Goal: Task Accomplishment & Management: Manage account settings

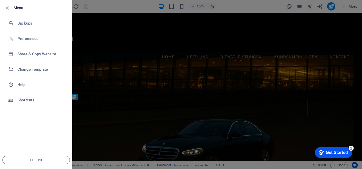
click at [38, 157] on button "Exit" at bounding box center [36, 160] width 68 height 8
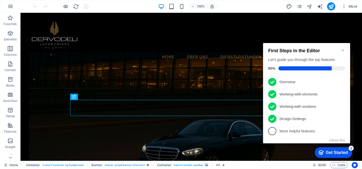
click at [343, 48] on icon "Minimize checklist" at bounding box center [343, 50] width 4 height 4
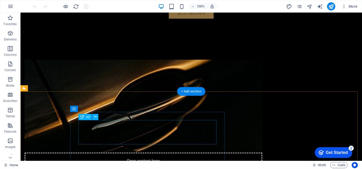
scroll to position [257, 0]
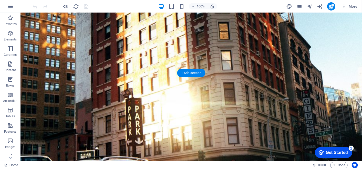
scroll to position [677, 0]
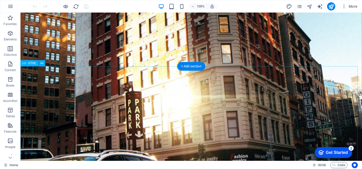
click at [43, 62] on icon at bounding box center [42, 63] width 3 height 5
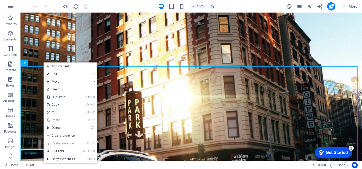
click at [70, 126] on link "⌦ Delete" at bounding box center [61, 128] width 34 height 8
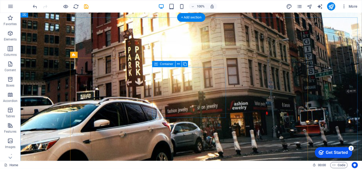
scroll to position [730, 0]
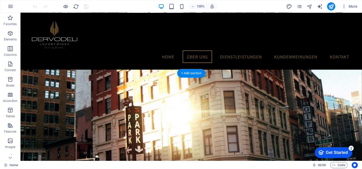
scroll to position [618, 0]
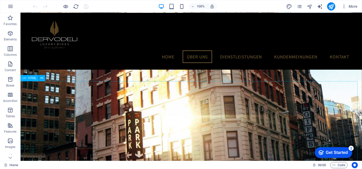
click at [42, 79] on icon at bounding box center [42, 78] width 3 height 5
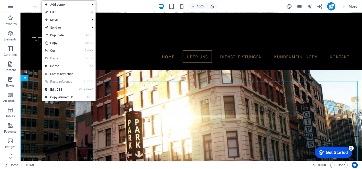
click at [67, 65] on link "⌦ Delete" at bounding box center [59, 66] width 34 height 8
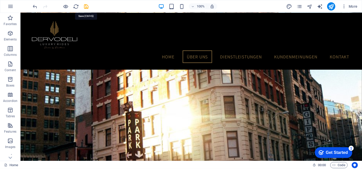
click at [87, 4] on icon "save" at bounding box center [87, 7] width 6 height 6
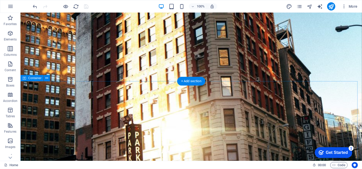
scroll to position [700, 0]
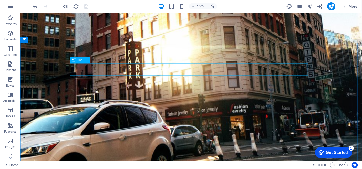
click at [86, 59] on icon at bounding box center [87, 60] width 3 height 5
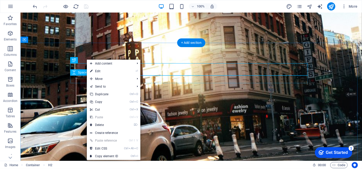
drag, startPoint x: 107, startPoint y: 72, endPoint x: 80, endPoint y: 80, distance: 28.1
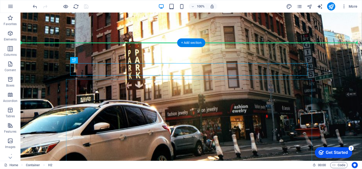
drag, startPoint x: 124, startPoint y: 66, endPoint x: 69, endPoint y: 123, distance: 79.4
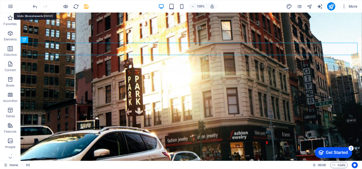
click at [34, 6] on icon "undo" at bounding box center [35, 7] width 6 height 6
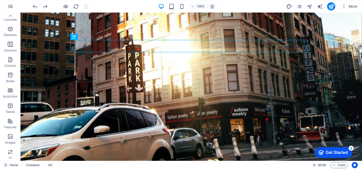
scroll to position [5, 0]
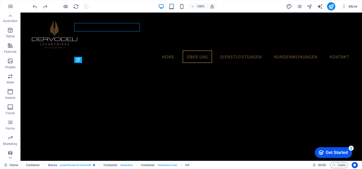
scroll to position [82, 0]
click at [7, 135] on icon "button" at bounding box center [10, 136] width 6 height 6
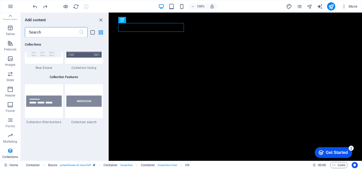
scroll to position [4856, 0]
click at [62, 31] on input "text" at bounding box center [52, 32] width 54 height 10
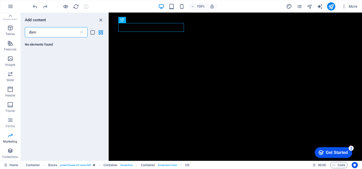
scroll to position [0, 0]
type input "d"
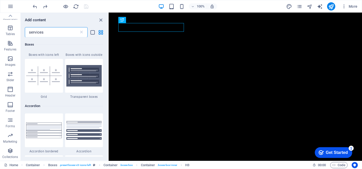
scroll to position [78, 0]
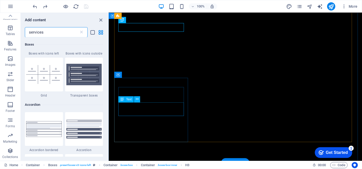
type input "services"
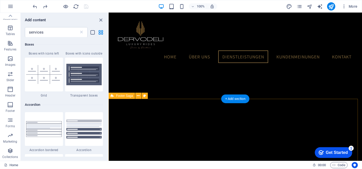
scroll to position [809, 0]
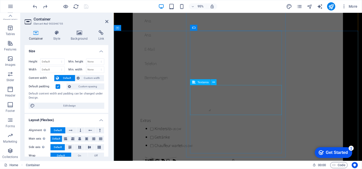
scroll to position [1144, 0]
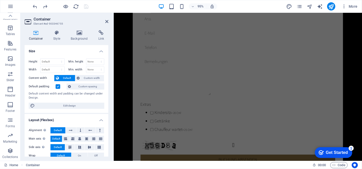
click at [107, 23] on icon at bounding box center [106, 21] width 3 height 4
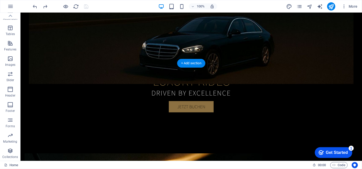
scroll to position [126, 0]
click at [77, 6] on icon "reload" at bounding box center [76, 7] width 6 height 6
click at [9, 134] on icon "button" at bounding box center [10, 136] width 6 height 6
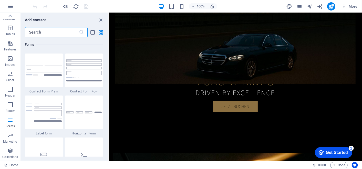
scroll to position [3786, 0]
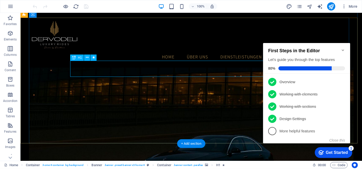
scroll to position [64, 0]
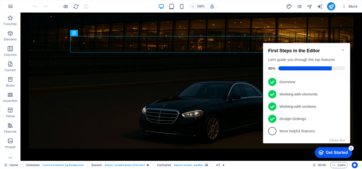
click at [343, 48] on icon "Minimize checklist" at bounding box center [343, 50] width 4 height 4
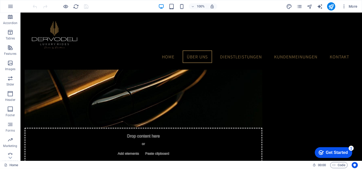
scroll to position [82, 0]
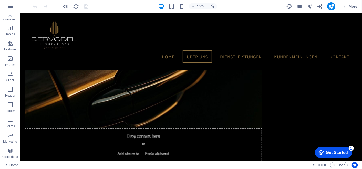
click at [10, 137] on icon "button" at bounding box center [10, 136] width 6 height 6
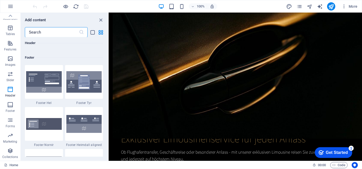
scroll to position [3382, 0]
click at [58, 117] on div at bounding box center [44, 124] width 38 height 34
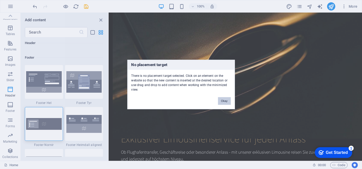
click at [222, 98] on button "Okay" at bounding box center [224, 101] width 13 height 8
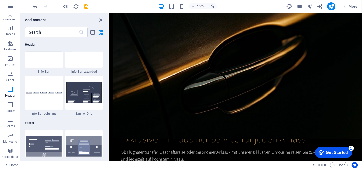
scroll to position [3317, 0]
click at [74, 83] on img at bounding box center [84, 93] width 36 height 22
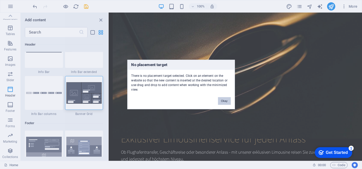
click at [74, 83] on div "No placement target There is no placement target selected. Click on an element …" at bounding box center [181, 84] width 362 height 169
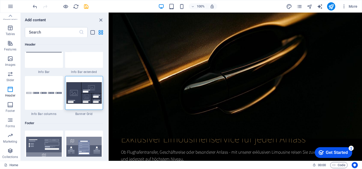
scroll to position [3265, 0]
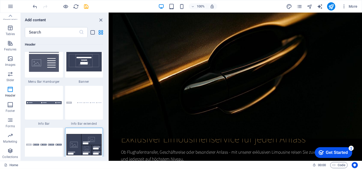
click at [74, 83] on div "1 Star Menu Bar bordered 1 Star Menu Bar centered 1 Star Menu Bar 1 Star Menu B…" at bounding box center [64, 22] width 78 height 292
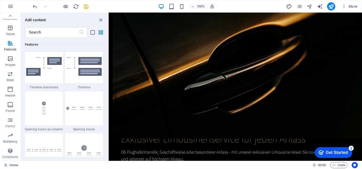
scroll to position [2170, 0]
click at [75, 72] on img at bounding box center [84, 66] width 36 height 19
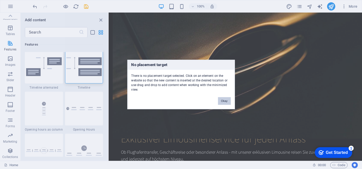
scroll to position [2120, 0]
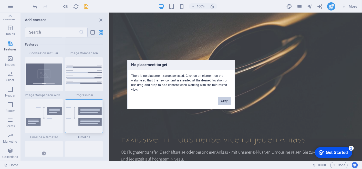
click at [227, 99] on button "Okay" at bounding box center [224, 101] width 13 height 8
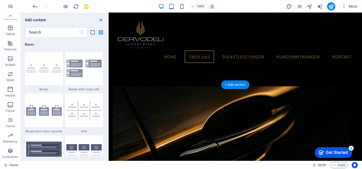
scroll to position [176, 0]
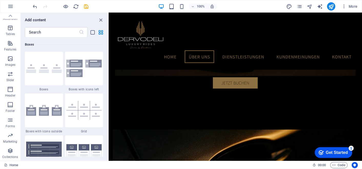
drag, startPoint x: 86, startPoint y: 114, endPoint x: 83, endPoint y: 96, distance: 18.1
click at [86, 114] on img at bounding box center [84, 110] width 36 height 19
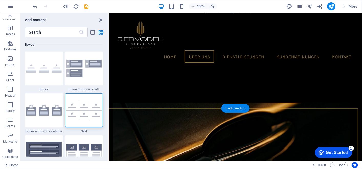
click at [236, 109] on div "+ Add section" at bounding box center [235, 108] width 28 height 9
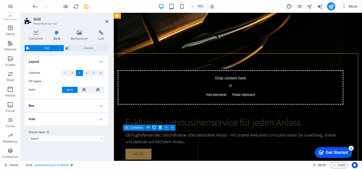
scroll to position [333, 0]
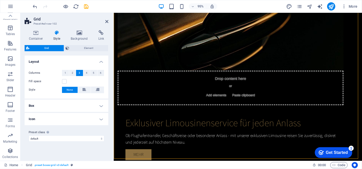
click at [102, 119] on h4 "Icon" at bounding box center [67, 119] width 84 height 12
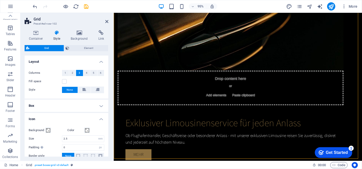
click at [102, 119] on h4 "Icon" at bounding box center [67, 117] width 84 height 9
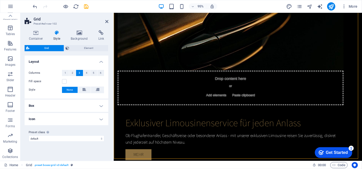
click at [102, 119] on h4 "Icon" at bounding box center [67, 119] width 84 height 12
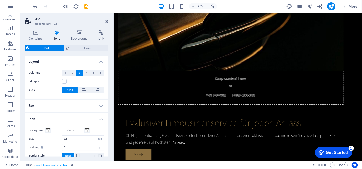
scroll to position [44, 0]
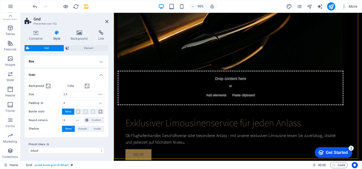
click at [78, 61] on h4 "Box" at bounding box center [67, 61] width 84 height 12
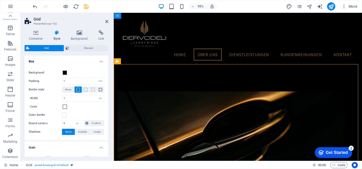
scroll to position [217, 0]
click at [11, 61] on icon "button" at bounding box center [10, 59] width 6 height 6
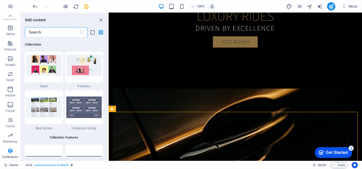
scroll to position [4795, 0]
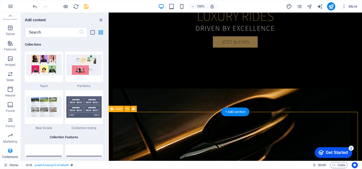
click at [236, 113] on div "+ Add section" at bounding box center [235, 112] width 28 height 9
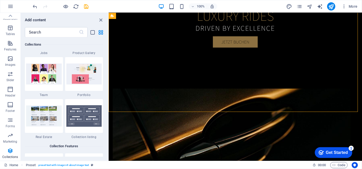
scroll to position [4763, 0]
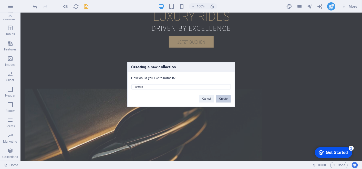
click at [220, 98] on button "Create" at bounding box center [223, 99] width 15 height 8
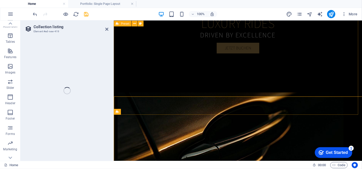
select select "68ba93d851f0bd271b0786c9"
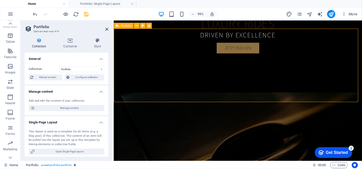
click at [106, 28] on icon at bounding box center [106, 29] width 3 height 4
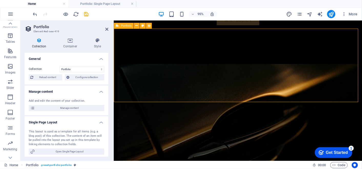
scroll to position [289, 0]
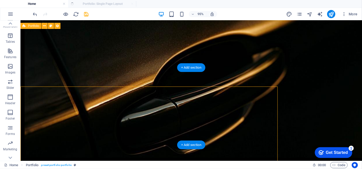
drag, startPoint x: 126, startPoint y: 48, endPoint x: 107, endPoint y: 30, distance: 26.5
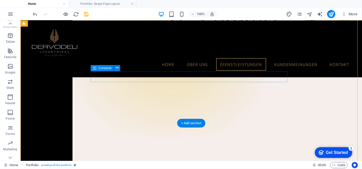
scroll to position [967, 0]
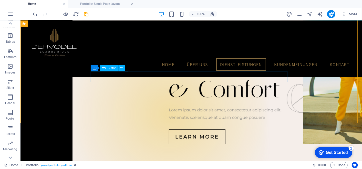
click at [123, 68] on icon at bounding box center [122, 67] width 3 height 5
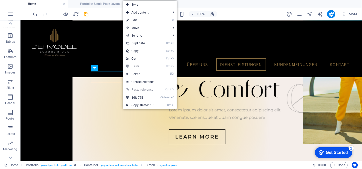
click at [154, 73] on link "⌦ Delete" at bounding box center [140, 74] width 34 height 8
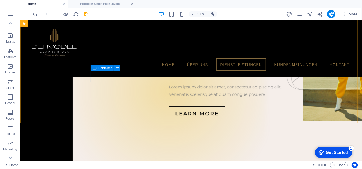
click at [118, 68] on icon at bounding box center [117, 67] width 3 height 5
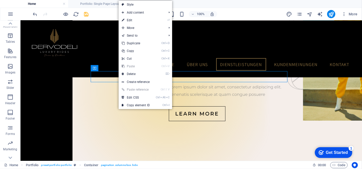
click at [147, 74] on link "⌦ Delete" at bounding box center [136, 74] width 34 height 8
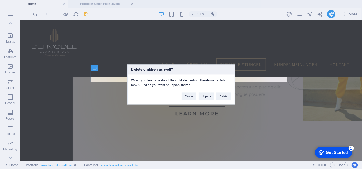
click at [222, 97] on button "Delete" at bounding box center [224, 97] width 14 height 8
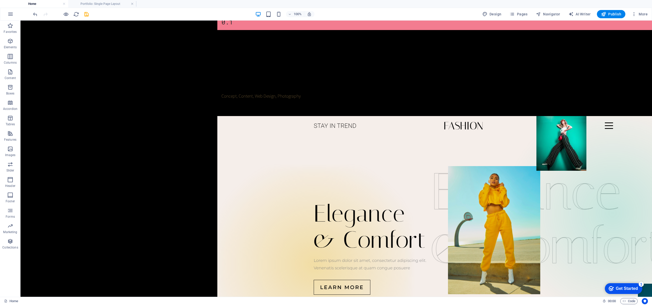
scroll to position [0, 0]
drag, startPoint x: 382, startPoint y: 22, endPoint x: 144, endPoint y: 134, distance: 263.0
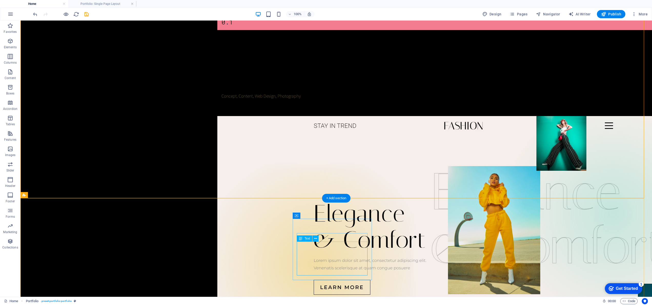
scroll to position [1039, 0]
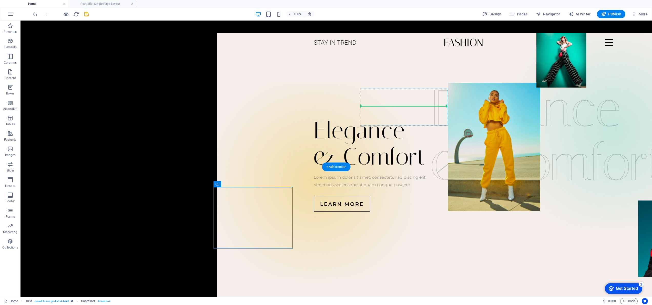
drag, startPoint x: 246, startPoint y: 149, endPoint x: 389, endPoint y: 54, distance: 171.9
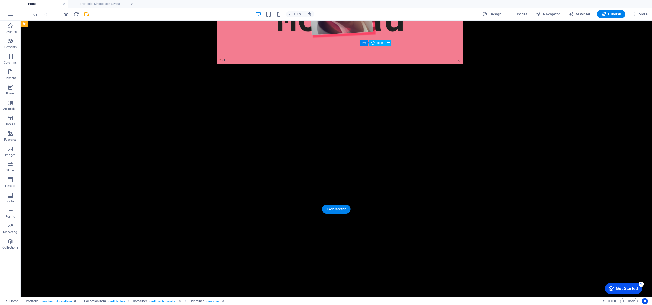
scroll to position [1455, 0]
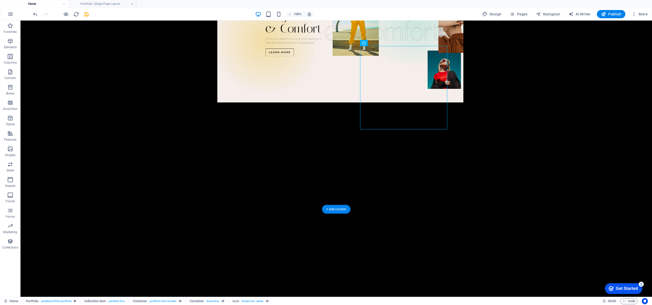
drag, startPoint x: 389, startPoint y: 54, endPoint x: 392, endPoint y: 122, distance: 68.5
select select "xMidYMid"
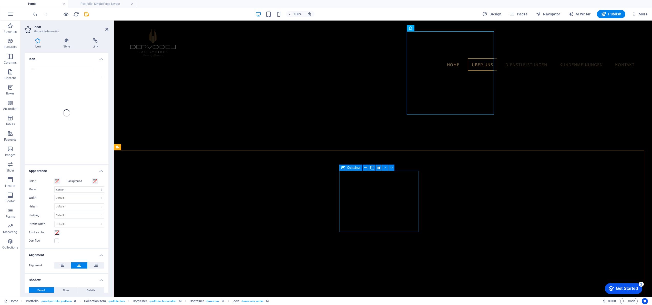
scroll to position [1466, 0]
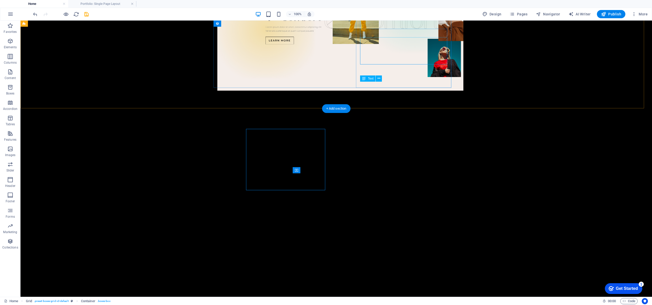
scroll to position [1511, 0]
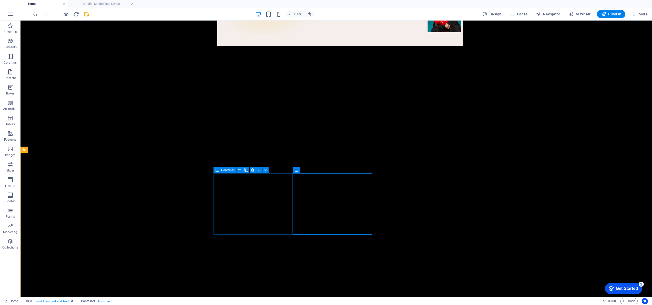
drag, startPoint x: 245, startPoint y: 191, endPoint x: 281, endPoint y: 176, distance: 39.1
drag, startPoint x: 301, startPoint y: 157, endPoint x: 304, endPoint y: 153, distance: 4.8
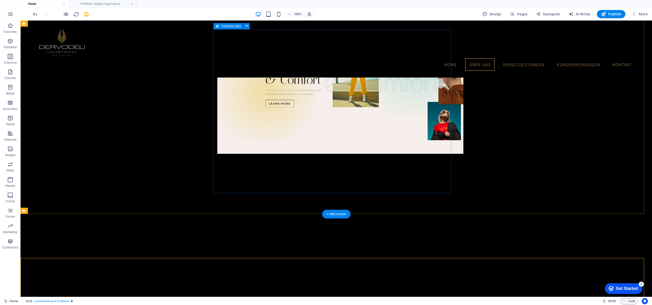
scroll to position [1383, 0]
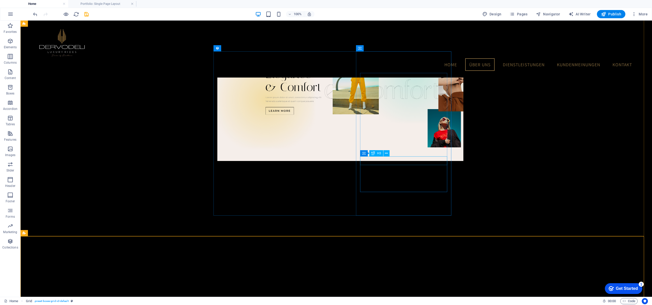
click at [362, 154] on icon at bounding box center [386, 153] width 3 height 5
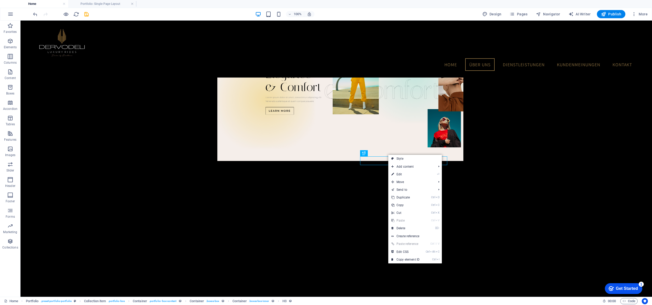
click at [362, 169] on link "⌦ Delete" at bounding box center [406, 228] width 34 height 8
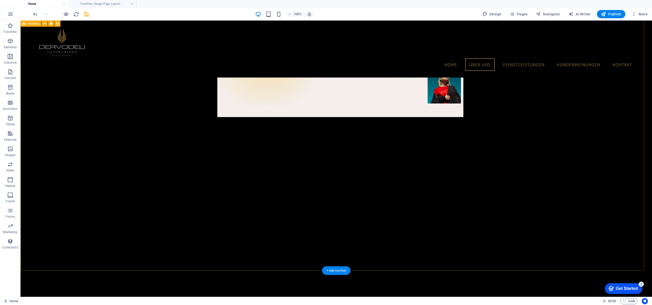
scroll to position [1340, 0]
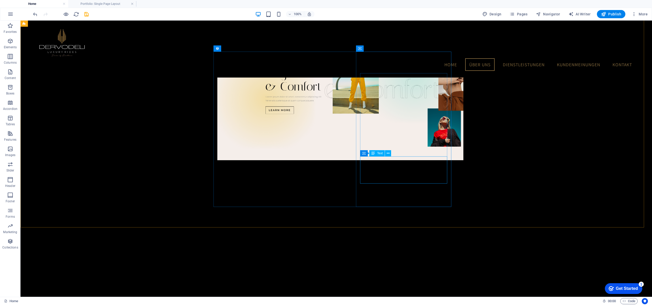
click at [362, 153] on icon at bounding box center [388, 153] width 3 height 5
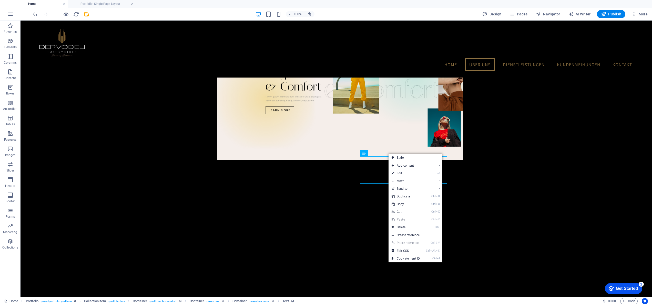
click at [362, 169] on link "⌦ Delete" at bounding box center [406, 227] width 34 height 8
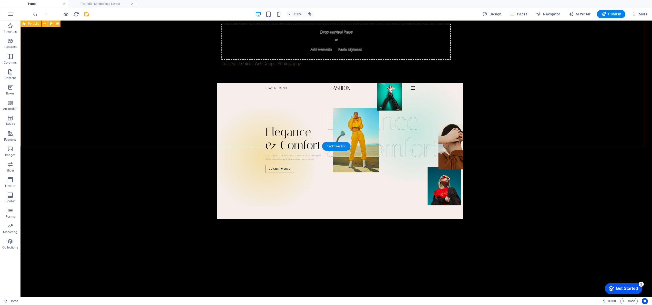
scroll to position [1431, 0]
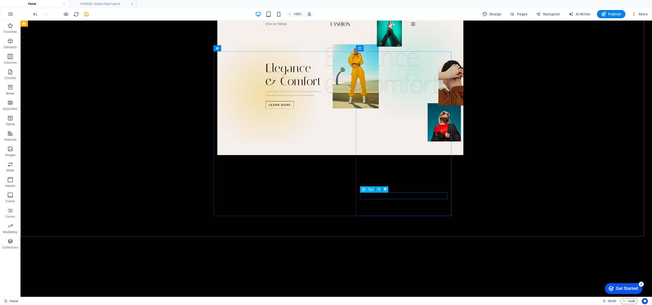
click at [362, 169] on icon at bounding box center [379, 188] width 3 height 5
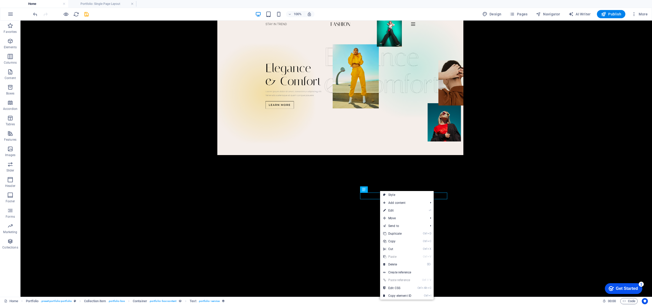
click at [362, 169] on link "⌦ Delete" at bounding box center [397, 264] width 34 height 8
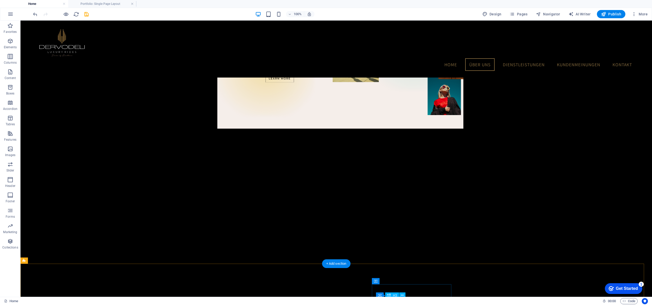
scroll to position [1397, 0]
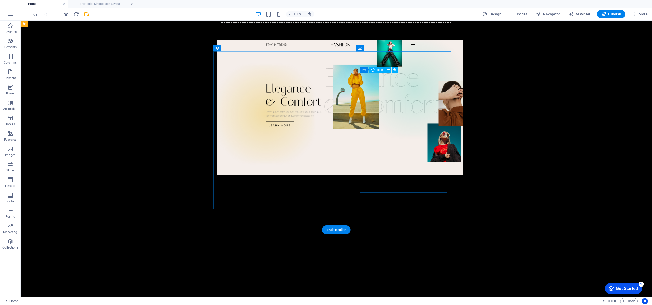
select select "xMidYMid"
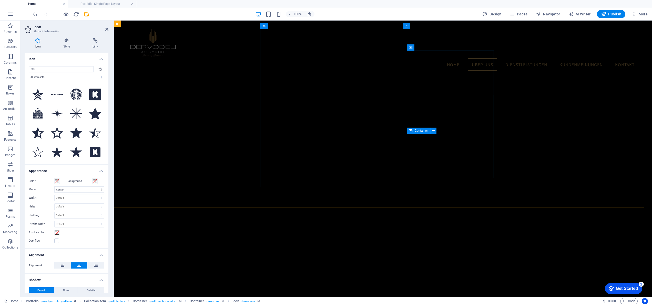
scroll to position [1374, 0]
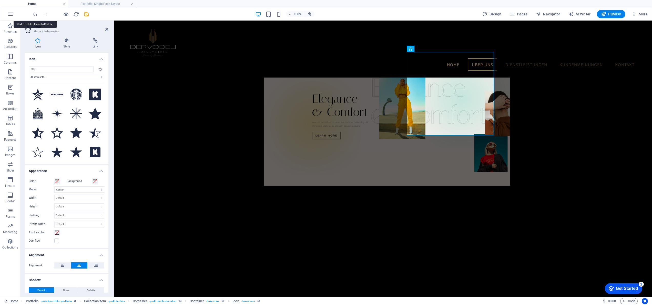
click at [36, 13] on icon "undo" at bounding box center [35, 14] width 6 height 6
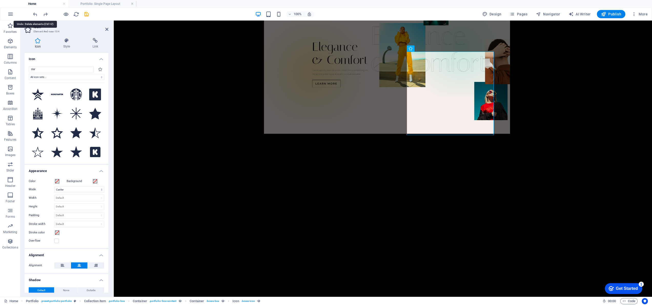
click at [36, 13] on icon "undo" at bounding box center [35, 14] width 6 height 6
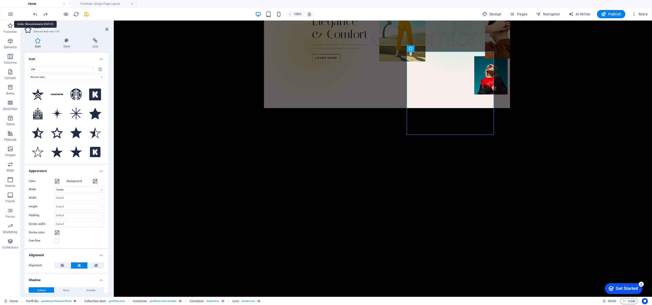
click at [36, 13] on icon "undo" at bounding box center [35, 14] width 6 height 6
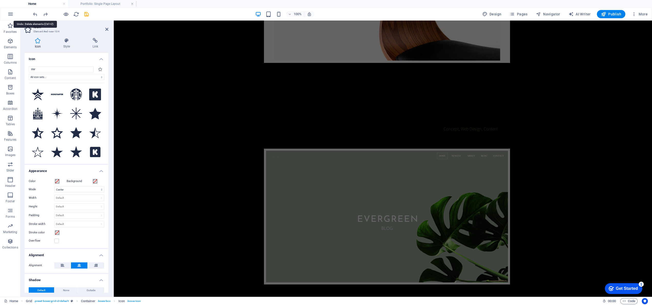
scroll to position [1022, 0]
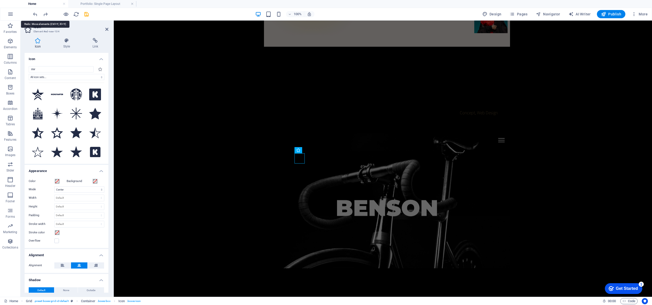
click at [46, 15] on icon "redo" at bounding box center [46, 14] width 6 height 6
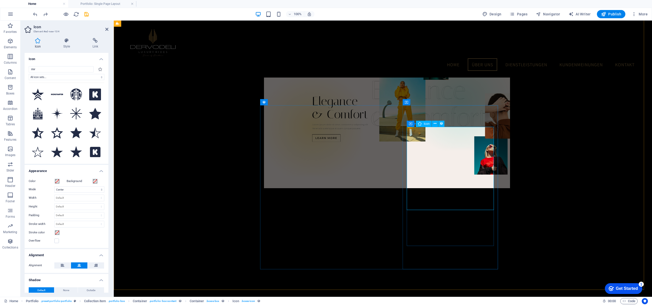
scroll to position [1329, 0]
click at [362, 124] on icon at bounding box center [435, 124] width 3 height 5
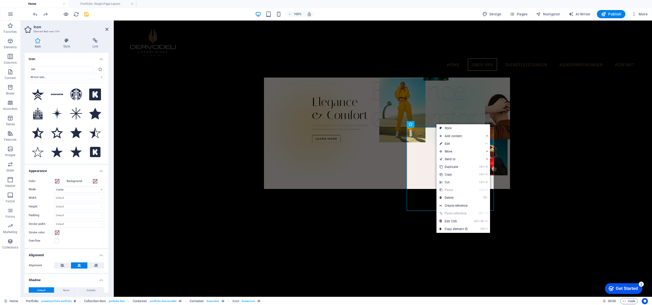
click at [362, 169] on link "⌦ Delete" at bounding box center [454, 198] width 34 height 8
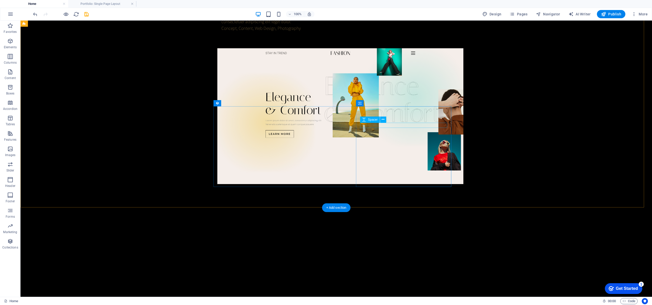
scroll to position [957, 0]
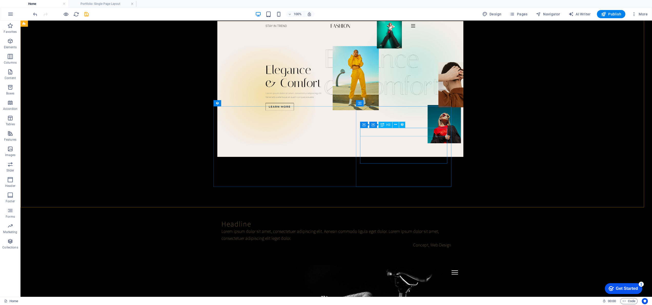
click at [362, 124] on button at bounding box center [396, 125] width 6 height 6
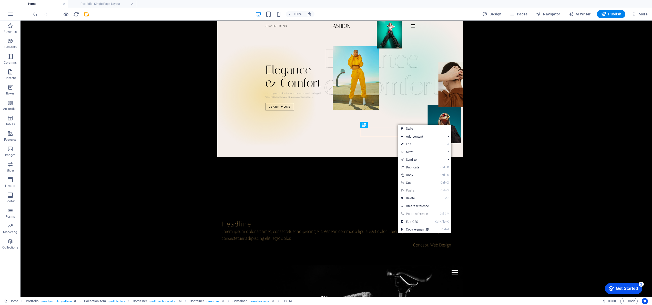
click at [362, 169] on link "⌦ Delete" at bounding box center [415, 198] width 34 height 8
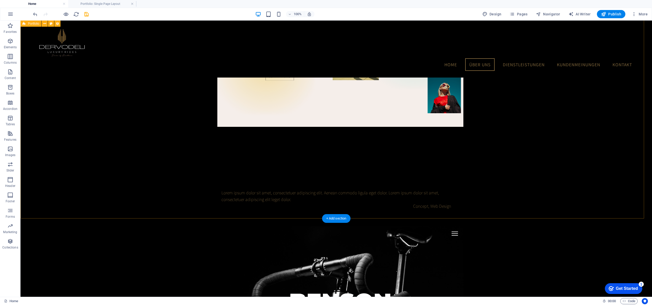
scroll to position [946, 0]
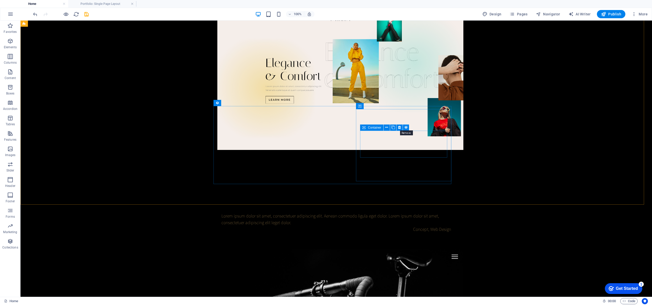
click at [362, 129] on icon at bounding box center [399, 127] width 3 height 5
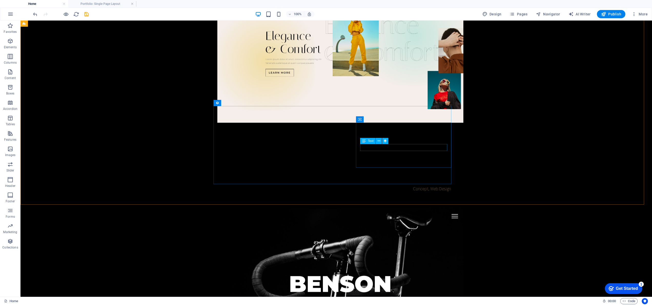
click at [362, 142] on icon at bounding box center [379, 140] width 3 height 5
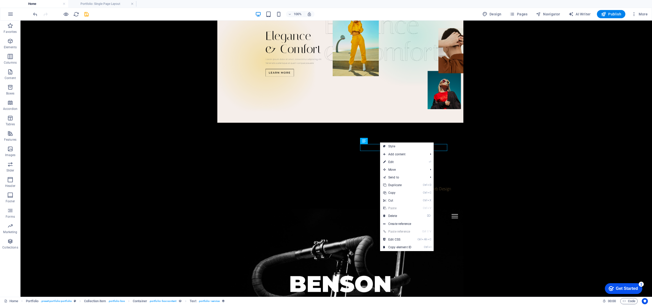
click at [362, 169] on link "⌦ Delete" at bounding box center [397, 216] width 34 height 8
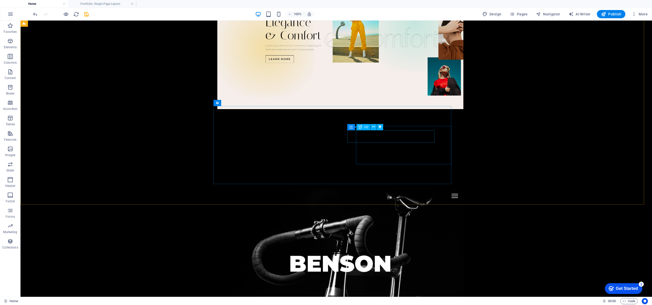
click at [362, 125] on icon at bounding box center [373, 126] width 3 height 5
click at [362, 140] on icon at bounding box center [383, 138] width 3 height 5
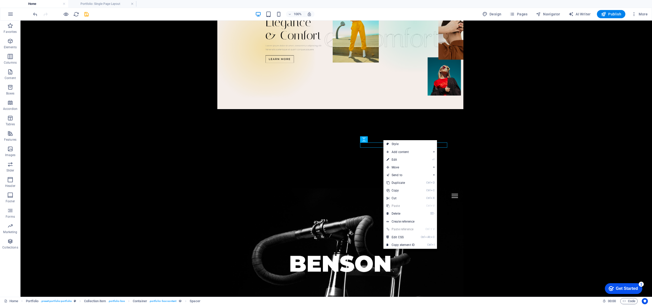
click at [362, 169] on link "⌦ Delete" at bounding box center [401, 214] width 34 height 8
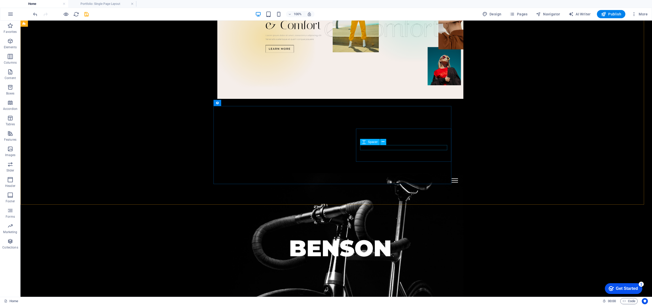
click at [362, 142] on icon at bounding box center [383, 141] width 3 height 5
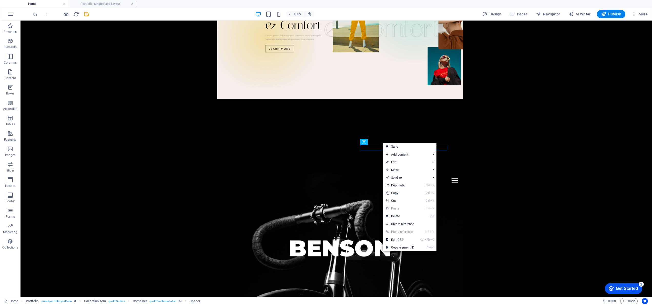
click at [362, 169] on link "⌦ Delete" at bounding box center [400, 216] width 34 height 8
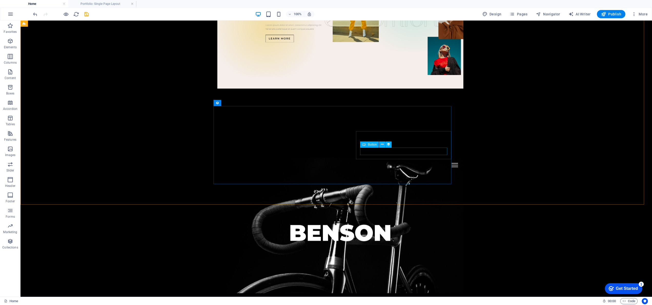
click at [362, 145] on icon at bounding box center [382, 144] width 3 height 5
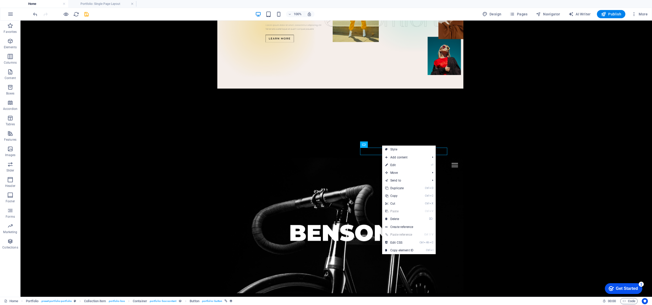
click at [362, 169] on link "⌦ Delete" at bounding box center [399, 219] width 34 height 8
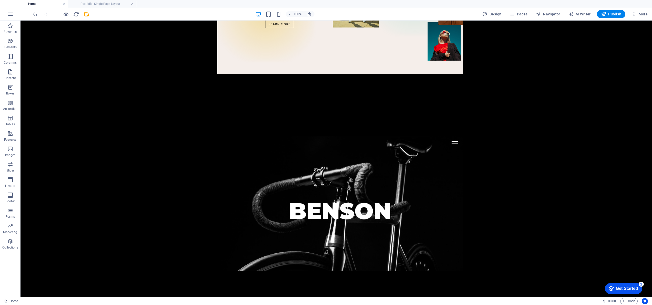
click at [12, 169] on icon "button" at bounding box center [10, 226] width 6 height 6
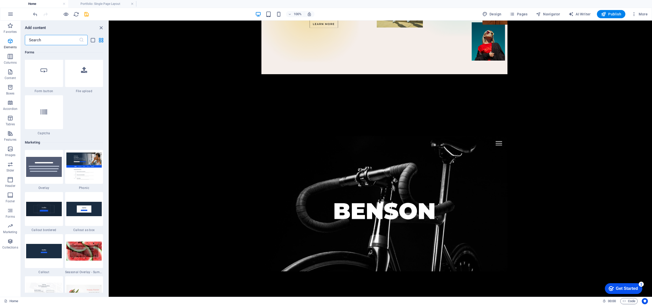
scroll to position [4178, 0]
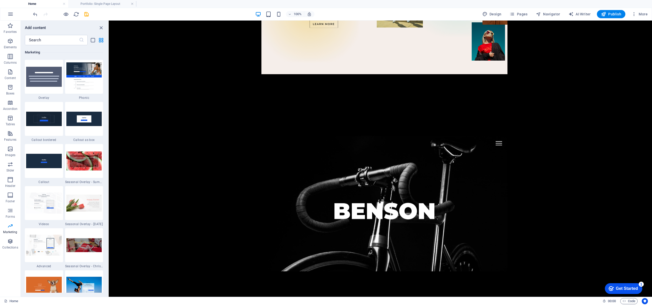
click at [10, 169] on icon "button" at bounding box center [10, 210] width 6 height 6
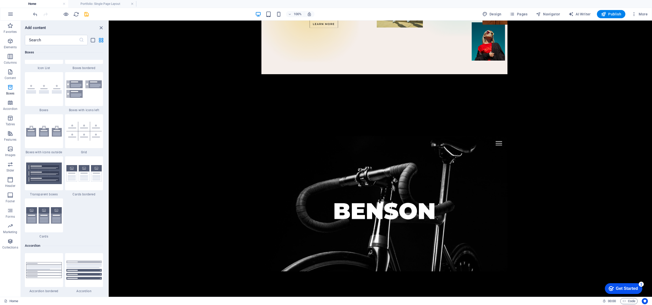
scroll to position [1435, 0]
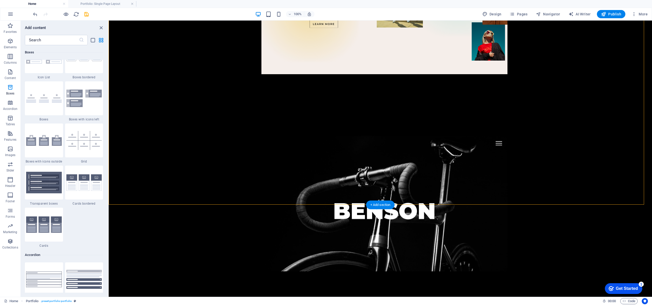
drag, startPoint x: 338, startPoint y: 162, endPoint x: 419, endPoint y: 124, distance: 89.7
click at [87, 145] on img at bounding box center [84, 140] width 36 height 19
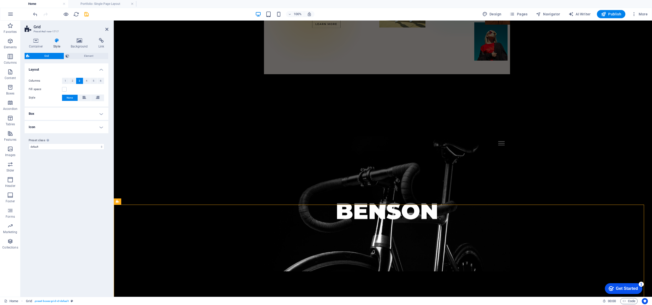
click at [107, 28] on icon at bounding box center [106, 29] width 3 height 4
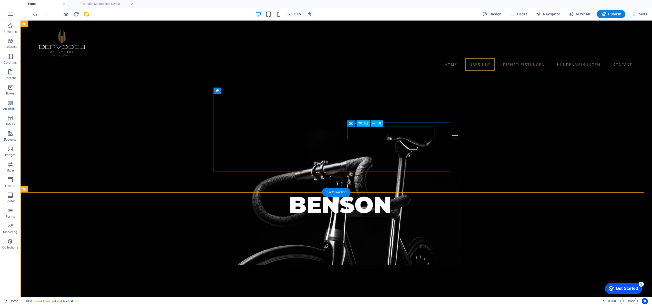
scroll to position [912, 0]
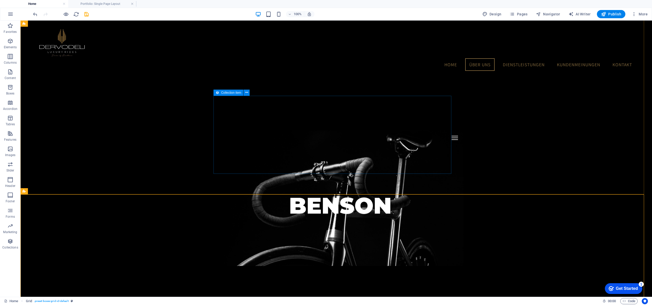
click at [229, 93] on span "Collection item" at bounding box center [231, 92] width 20 height 3
drag, startPoint x: 250, startPoint y: 113, endPoint x: 208, endPoint y: 255, distance: 148.5
drag, startPoint x: 244, startPoint y: 112, endPoint x: 215, endPoint y: 131, distance: 34.9
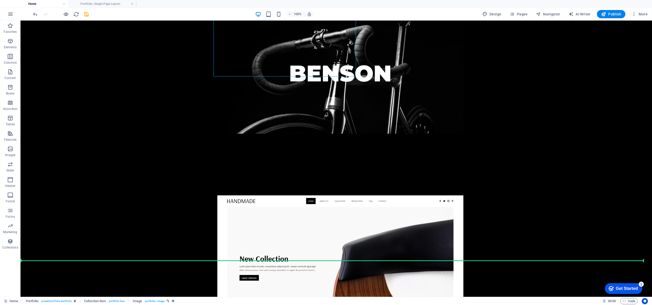
scroll to position [1100, 0]
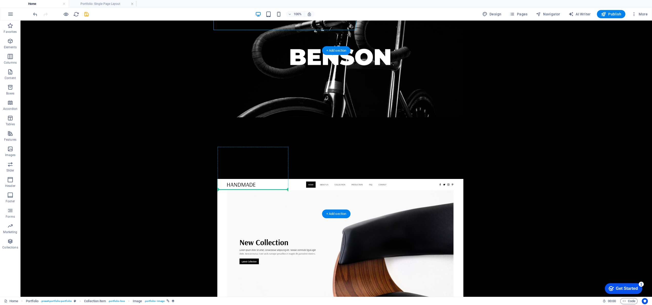
drag, startPoint x: 215, startPoint y: 131, endPoint x: 256, endPoint y: 187, distance: 69.8
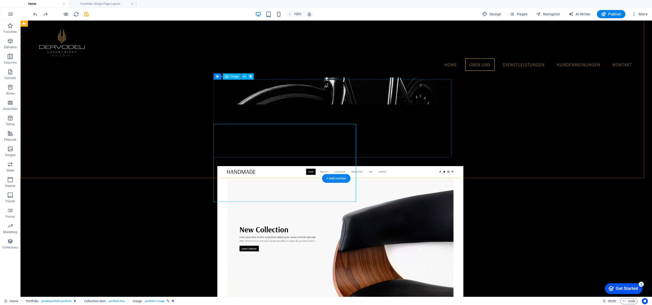
scroll to position [928, 0]
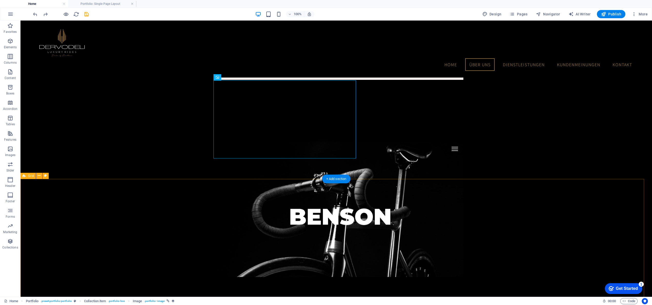
drag, startPoint x: 242, startPoint y: 100, endPoint x: 211, endPoint y: 251, distance: 154.2
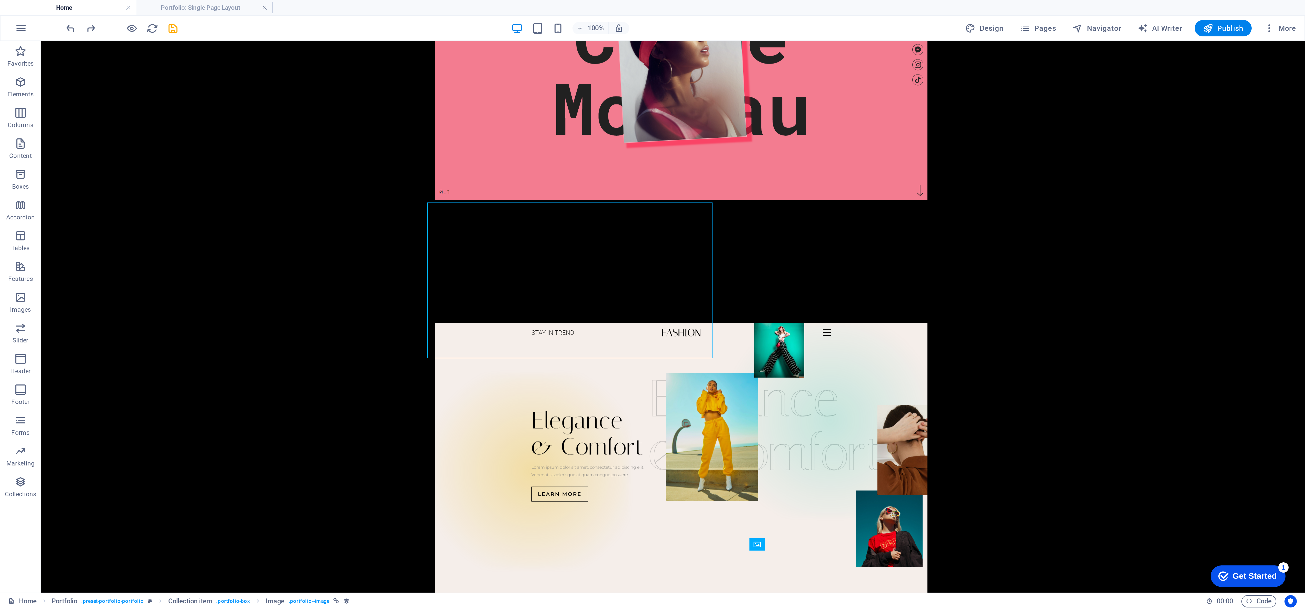
scroll to position [907, 0]
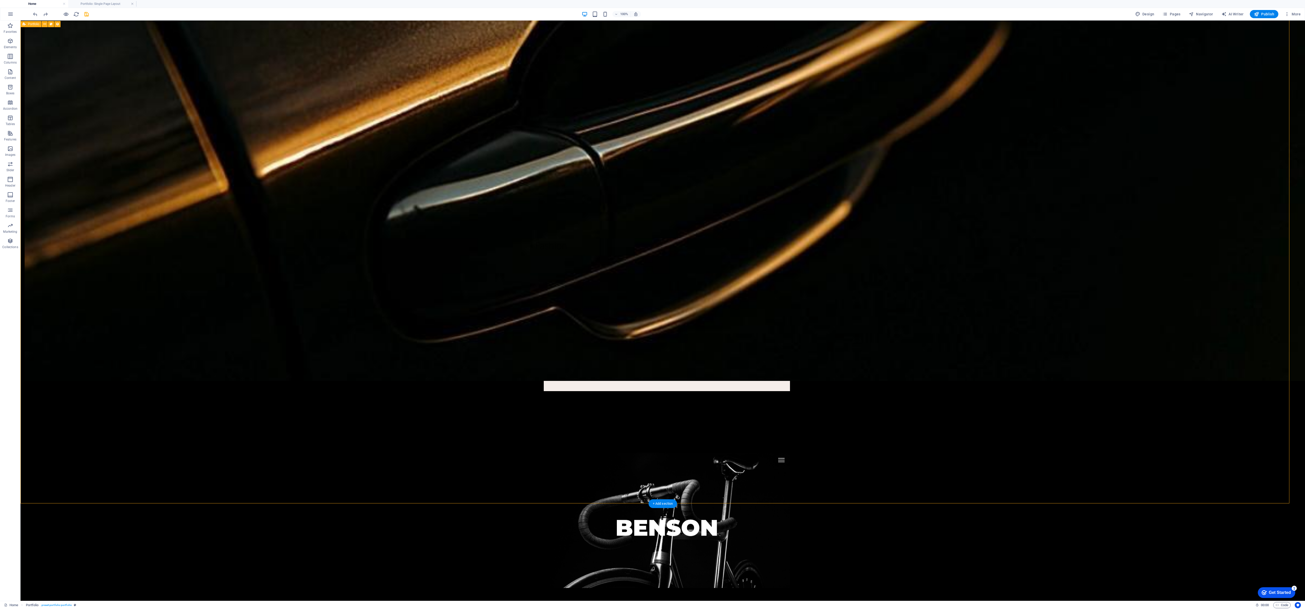
drag, startPoint x: 661, startPoint y: 21, endPoint x: 394, endPoint y: 362, distance: 433.6
click at [362, 169] on div "Création Fashion Benson Handmade Evergreen Sensation Events" at bounding box center [663, 607] width 1284 height 1179
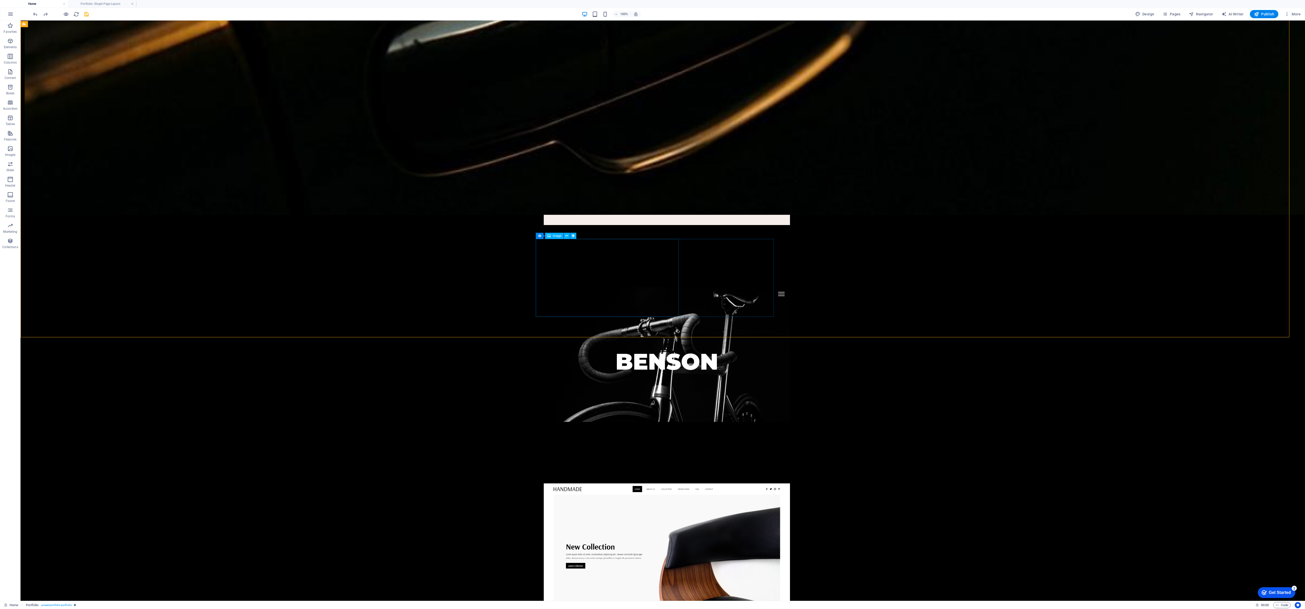
click at [362, 169] on icon at bounding box center [549, 236] width 4 height 6
drag, startPoint x: 568, startPoint y: 253, endPoint x: 617, endPoint y: 477, distance: 229.6
click at [362, 169] on icon at bounding box center [549, 236] width 4 height 6
drag, startPoint x: 568, startPoint y: 254, endPoint x: 568, endPoint y: 472, distance: 217.5
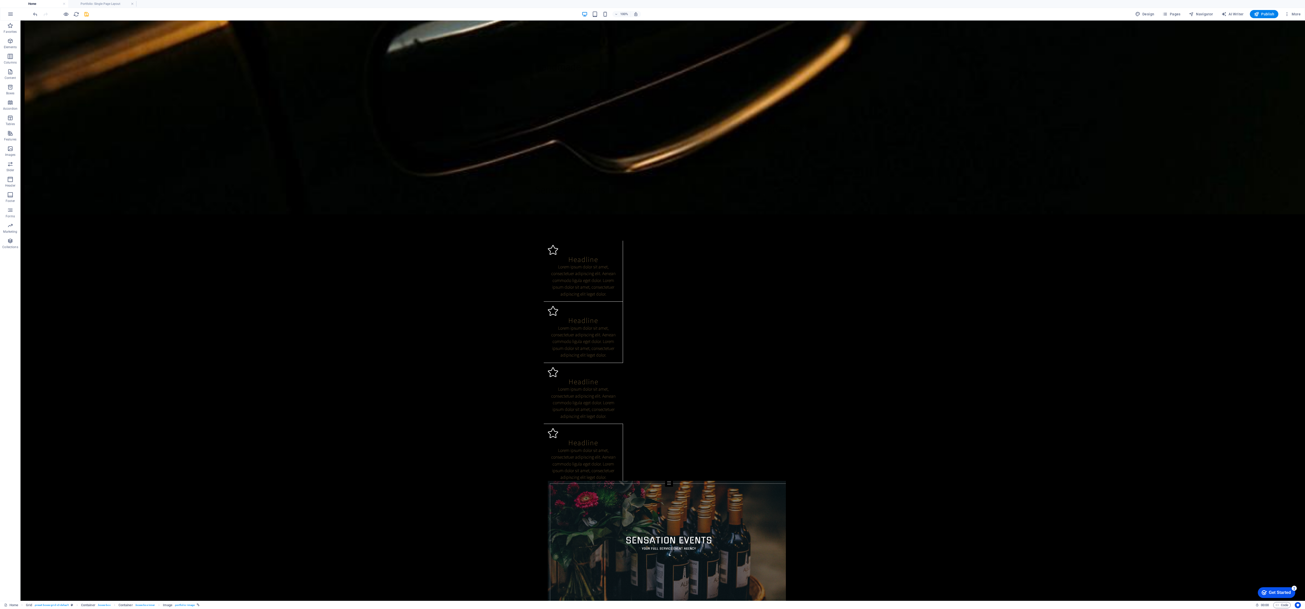
scroll to position [783, 0]
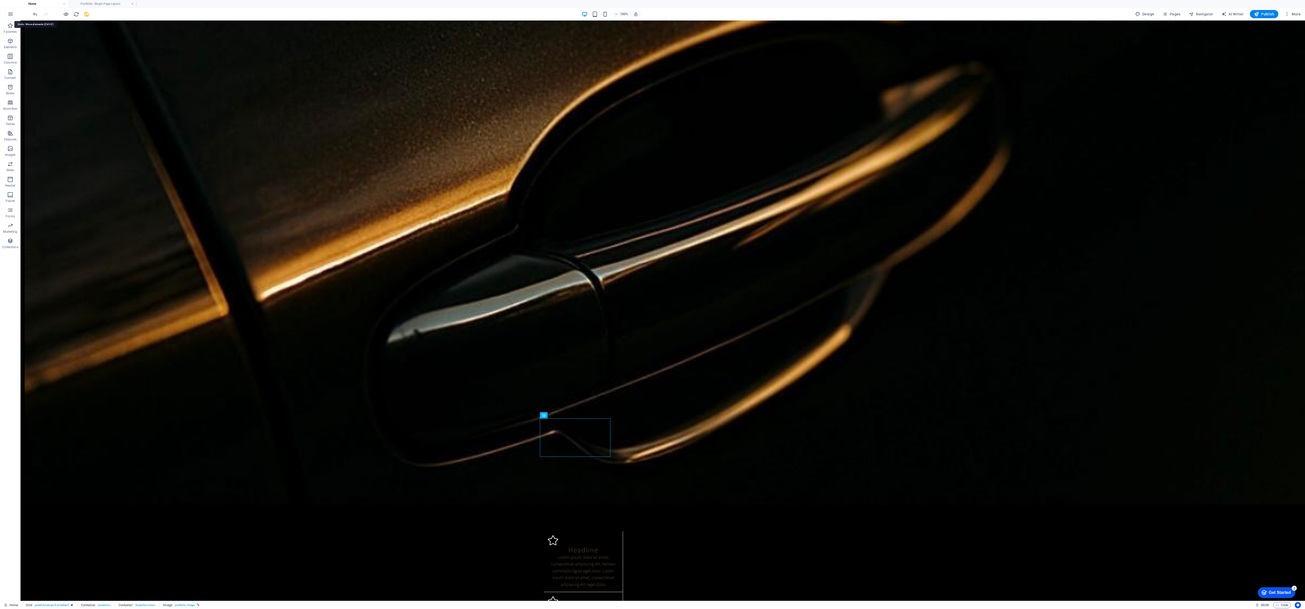
click at [36, 11] on icon "undo" at bounding box center [35, 14] width 6 height 6
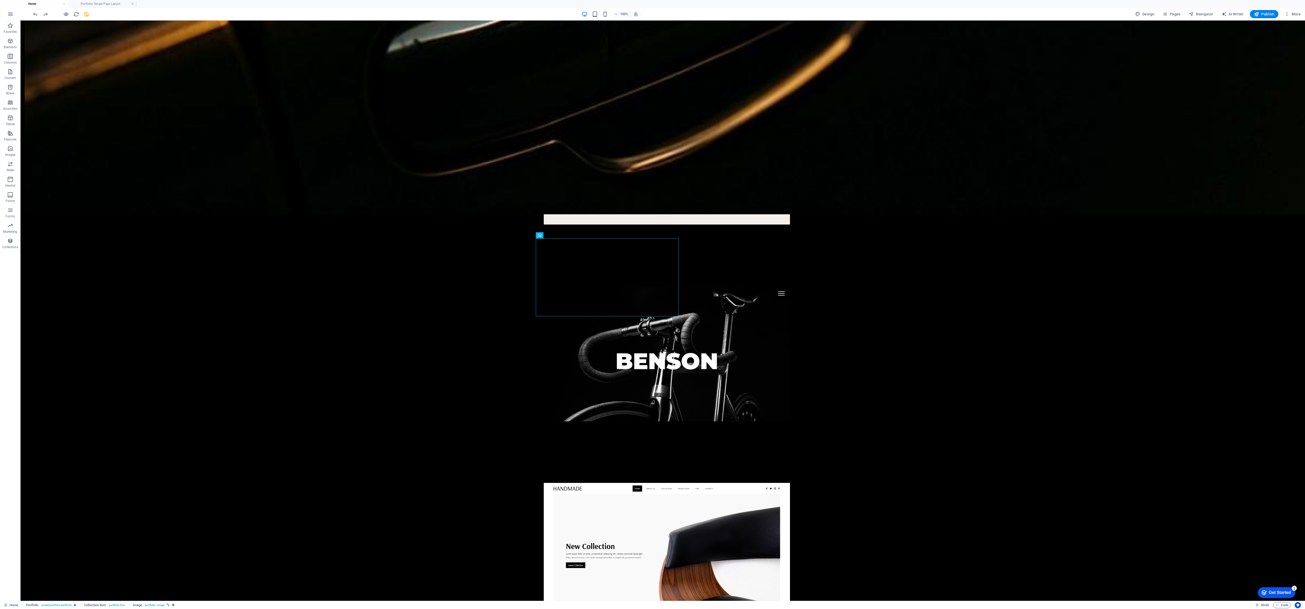
click at [11, 169] on icon "button" at bounding box center [10, 226] width 6 height 6
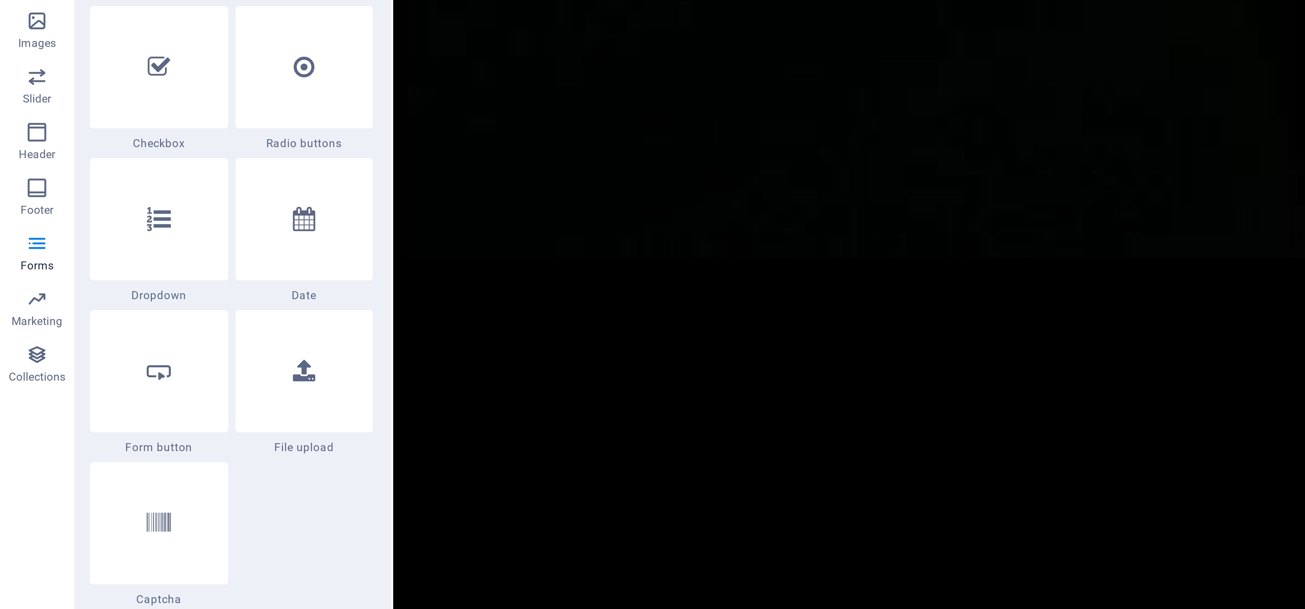
scroll to position [3930, 0]
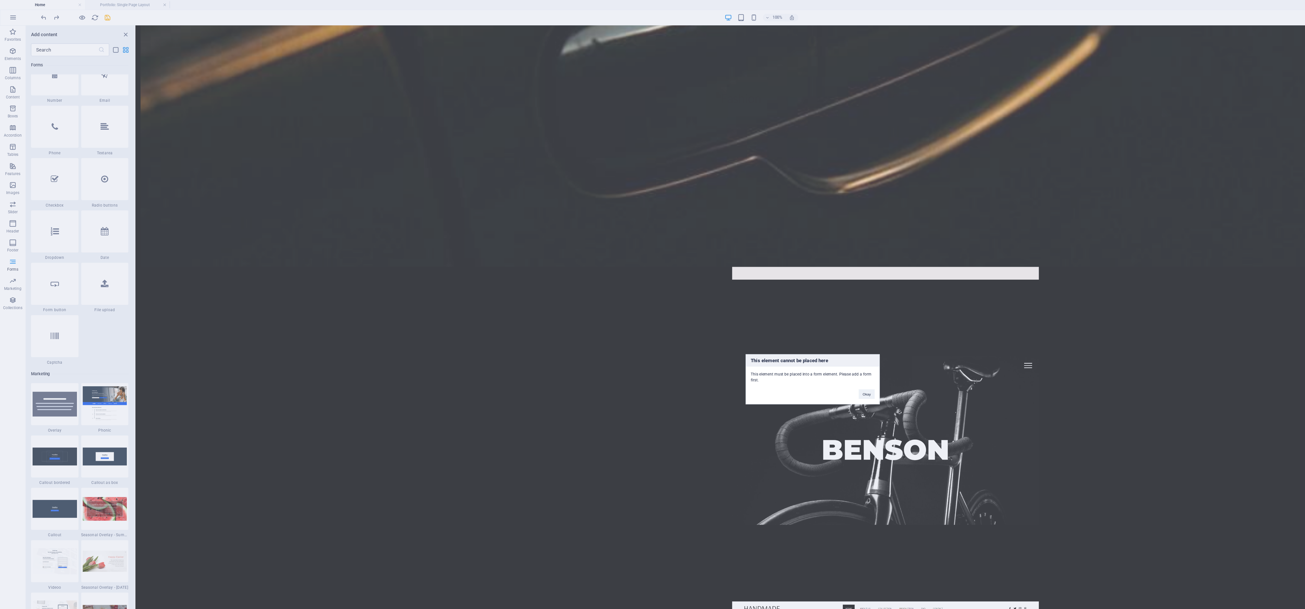
click at [362, 169] on button "Okay" at bounding box center [695, 317] width 13 height 8
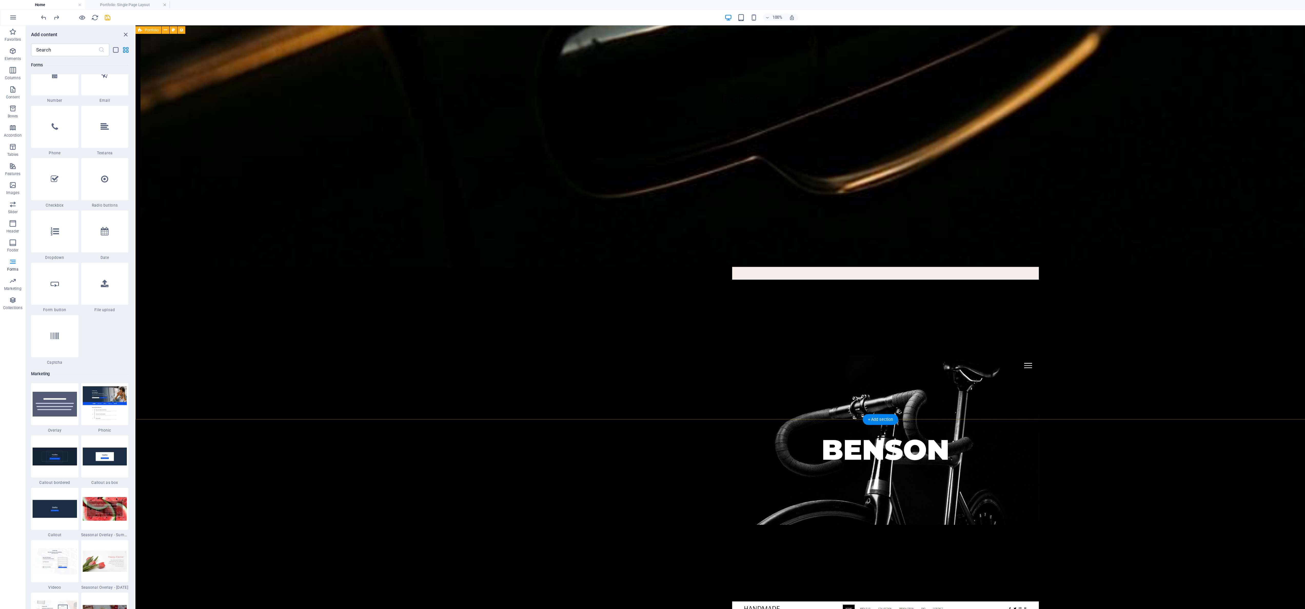
click at [362, 169] on div "Création Fashion Benson Handmade Evergreen Sensation Events" at bounding box center [733, 445] width 1196 height 1179
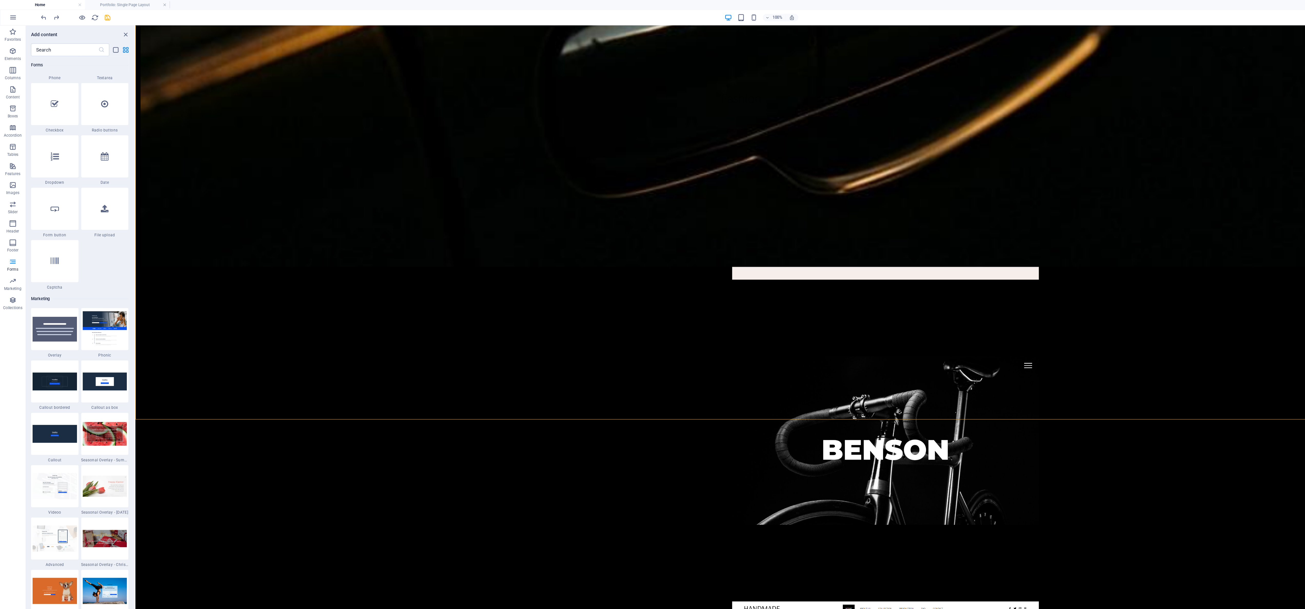
scroll to position [3999, 0]
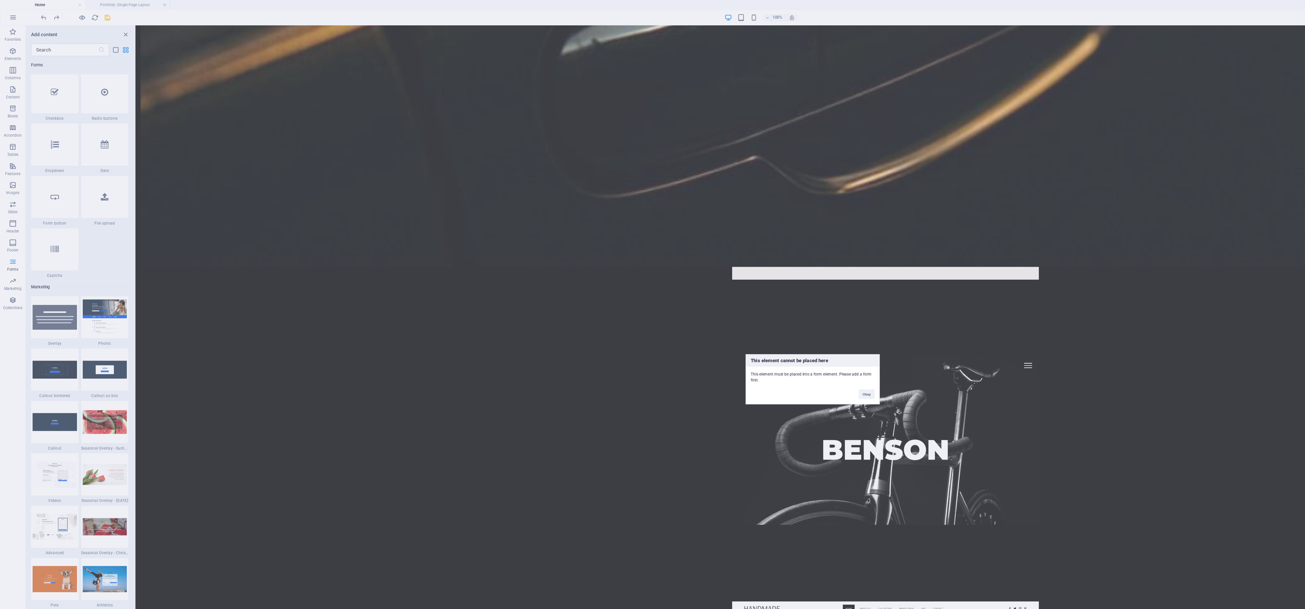
click at [362, 169] on button "Okay" at bounding box center [695, 317] width 13 height 8
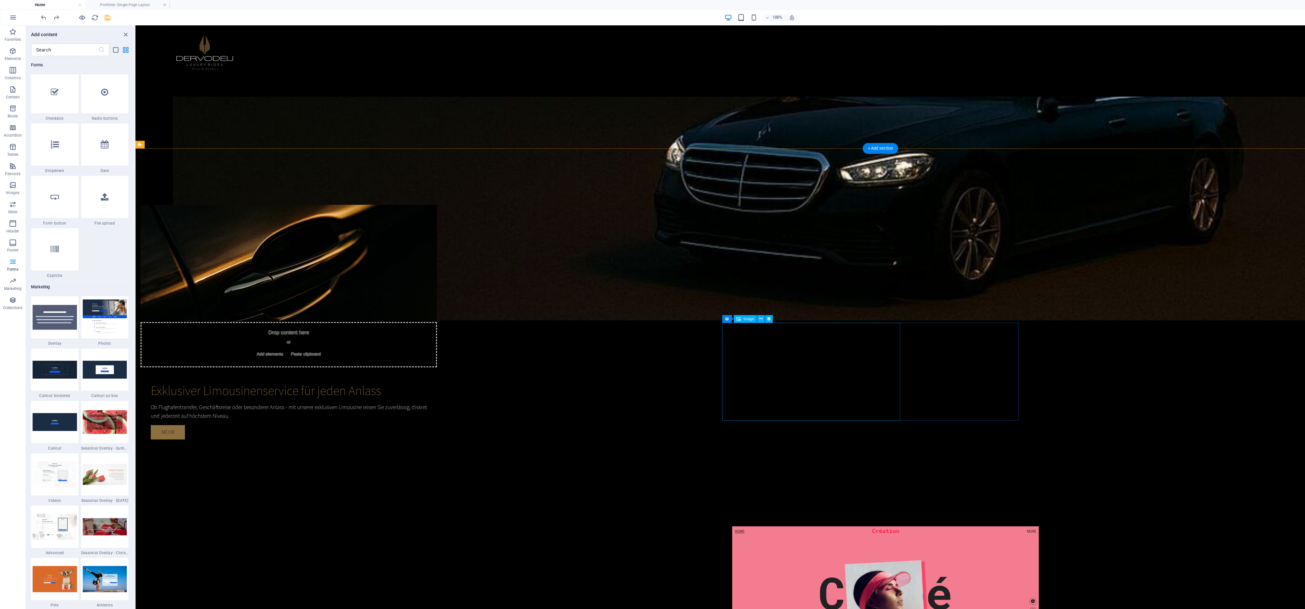
scroll to position [503, 0]
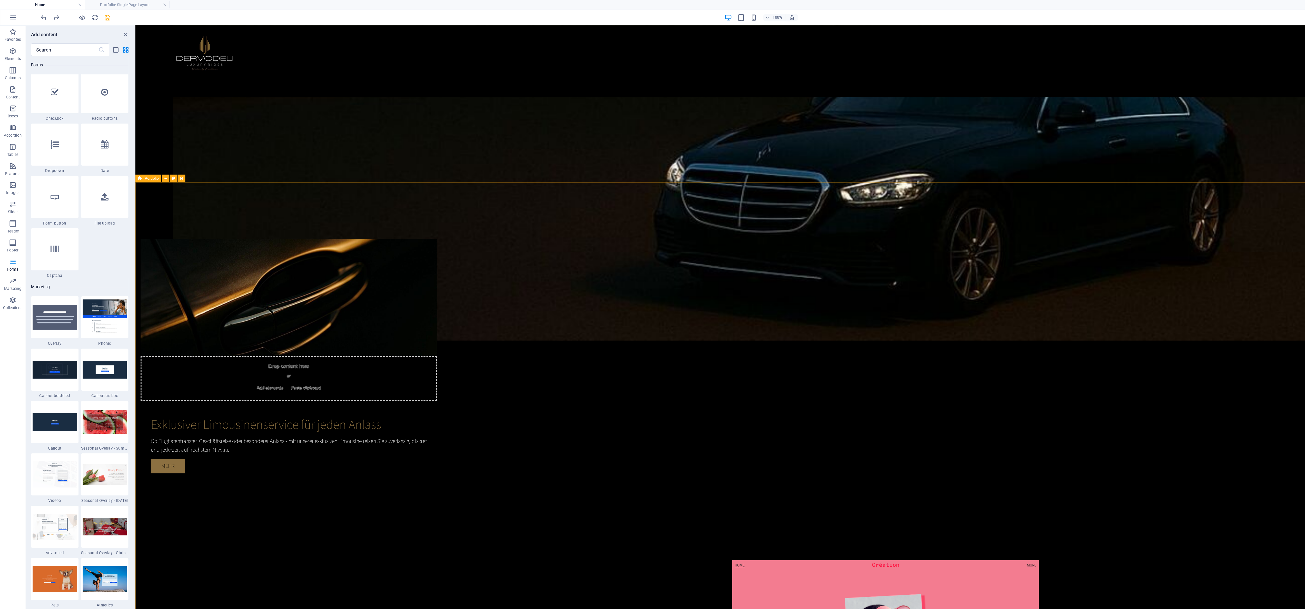
click at [132, 143] on icon at bounding box center [133, 143] width 3 height 5
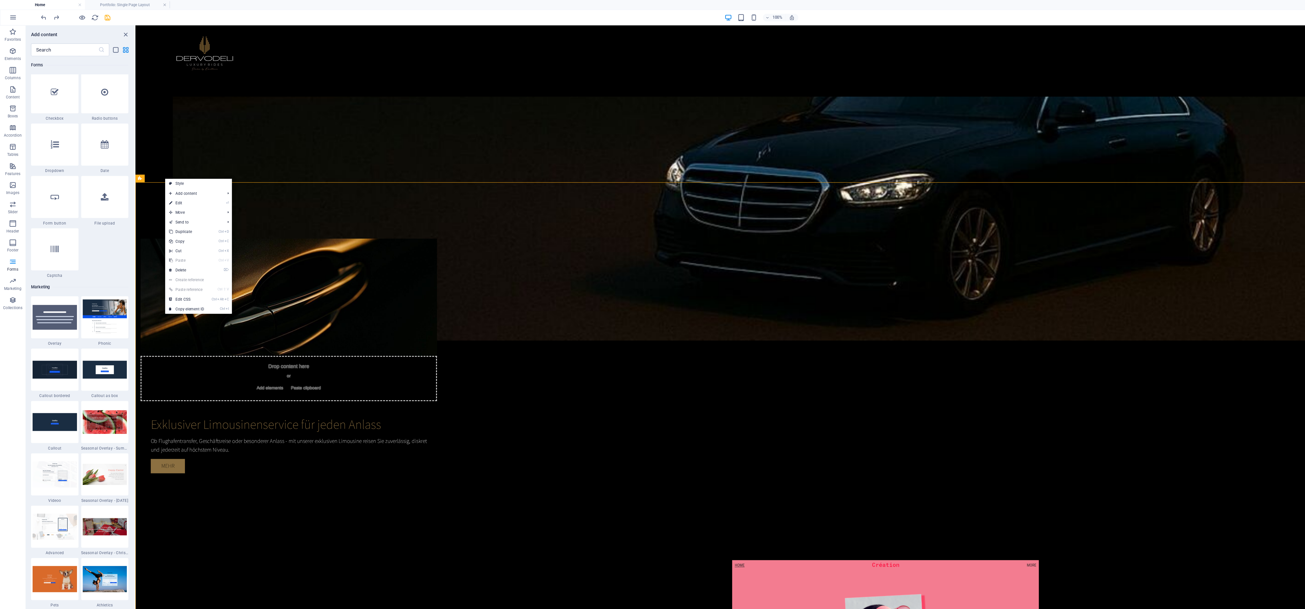
click at [166, 169] on link "⌦ Delete" at bounding box center [150, 217] width 34 height 8
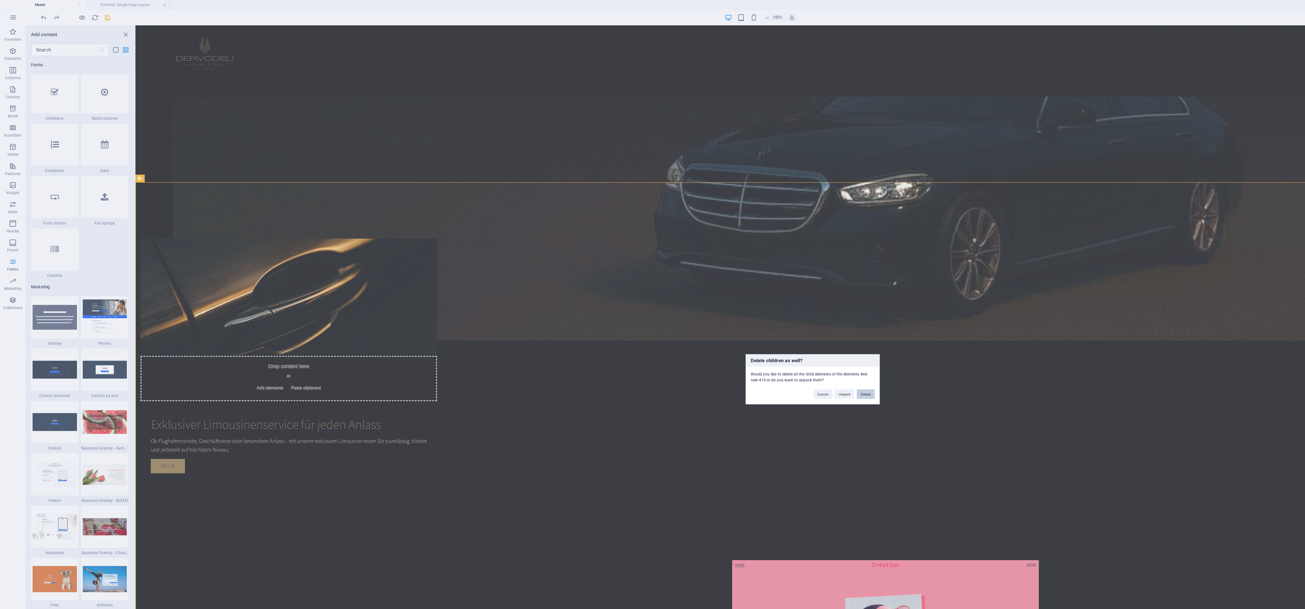
click at [362, 169] on button "Delete" at bounding box center [695, 317] width 14 height 8
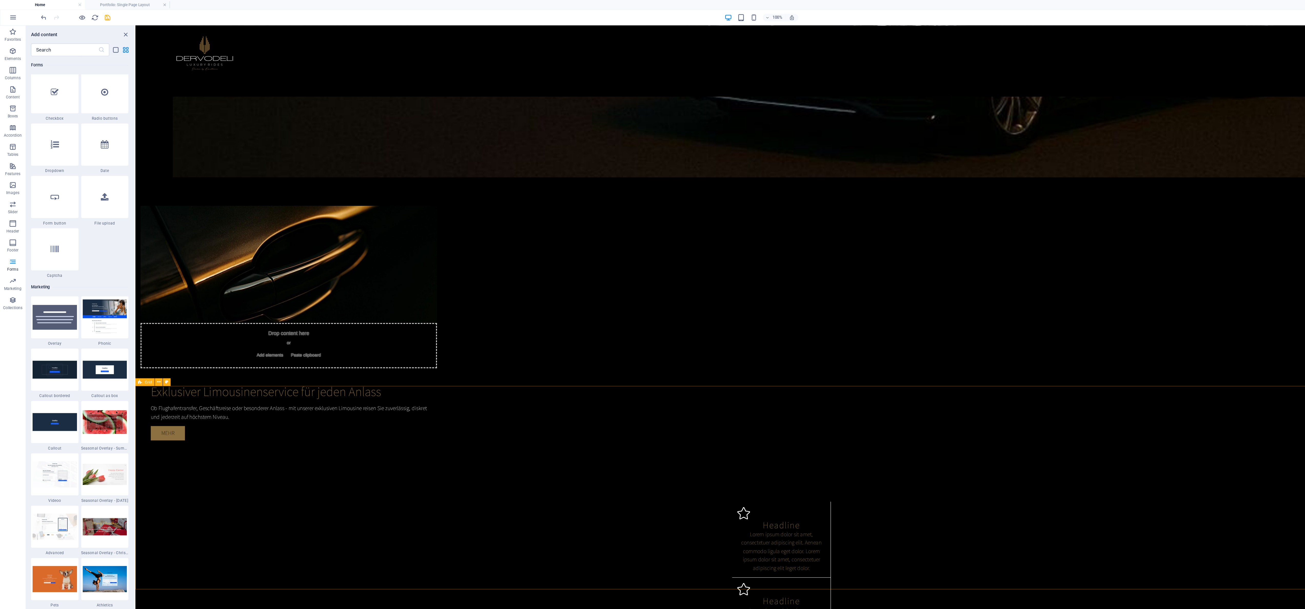
click at [127, 169] on icon at bounding box center [127, 306] width 3 height 5
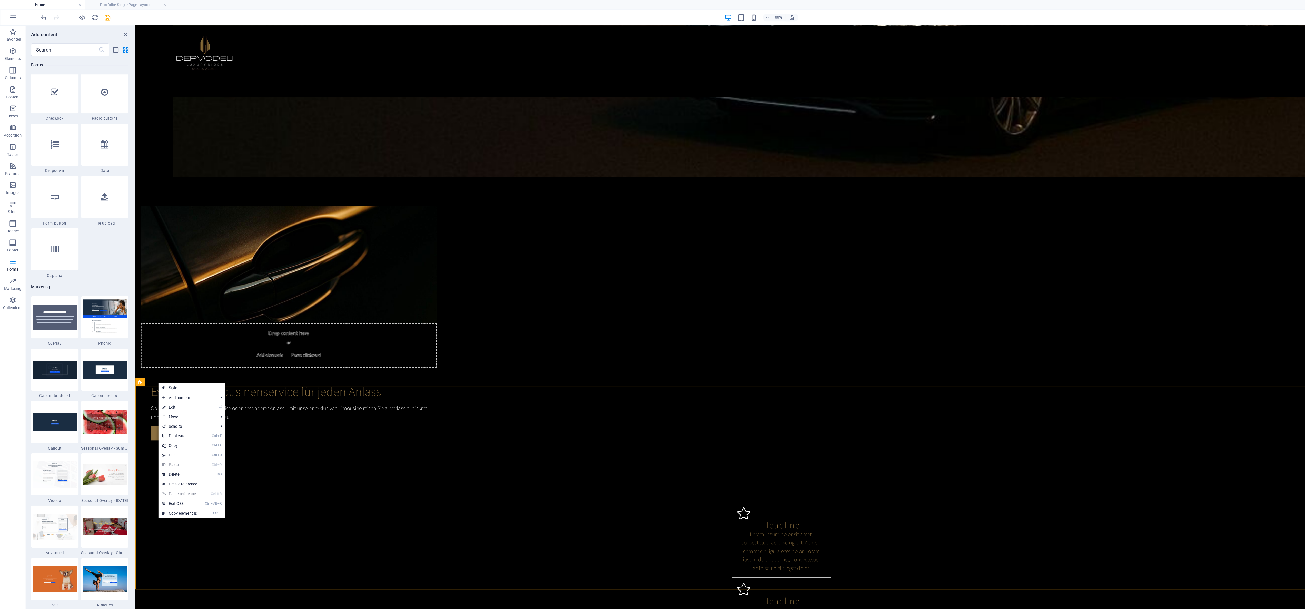
click at [161, 169] on link "⌦ Delete" at bounding box center [144, 381] width 34 height 8
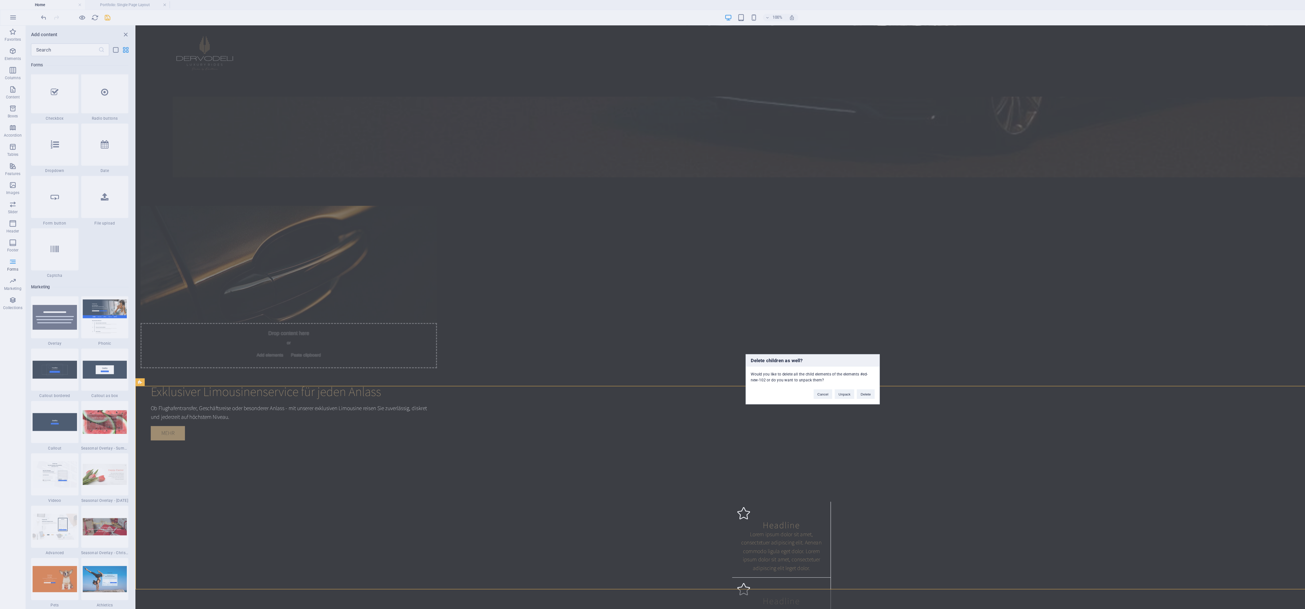
click at [362, 169] on button "Delete" at bounding box center [695, 317] width 14 height 8
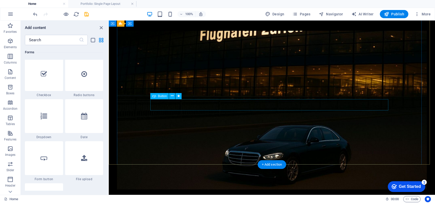
scroll to position [0, 0]
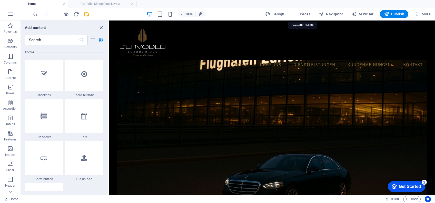
click at [303, 14] on span "Pages" at bounding box center [301, 14] width 18 height 5
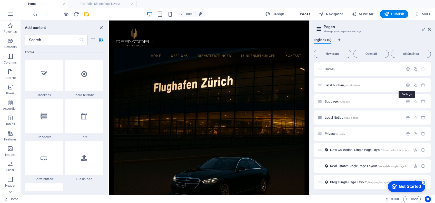
click at [362, 85] on icon "button" at bounding box center [408, 85] width 4 height 4
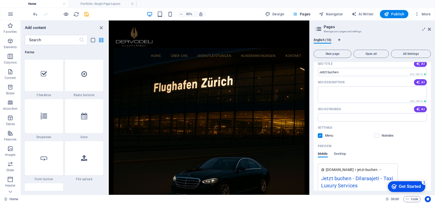
scroll to position [72, 0]
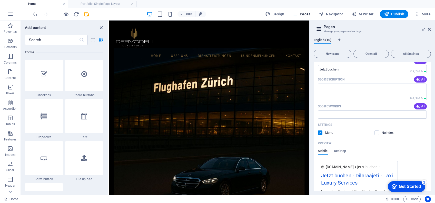
click at [362, 133] on label at bounding box center [376, 133] width 5 height 5
click at [0, 0] on input "checkbox" at bounding box center [0, 0] width 0 height 0
click at [362, 28] on icon at bounding box center [429, 29] width 3 height 4
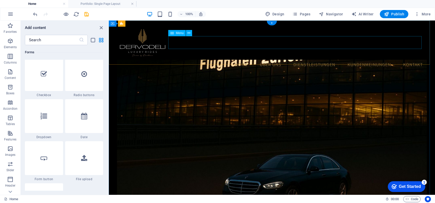
click at [362, 58] on nav "Home Über uns Dienstleistungen Kundenmeinungen Kontakt" at bounding box center [272, 64] width 310 height 13
select select
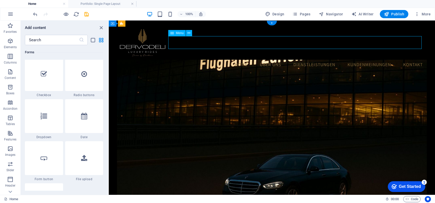
select select
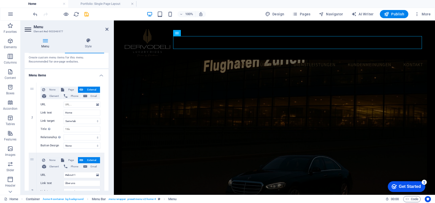
scroll to position [21, 0]
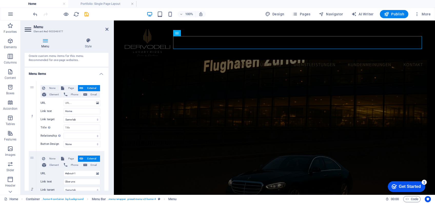
click at [68, 86] on span "Page" at bounding box center [71, 88] width 11 height 6
select select
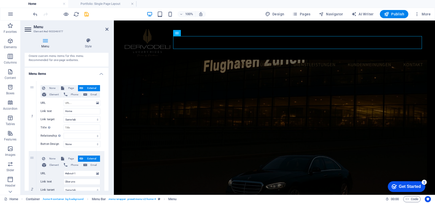
select select
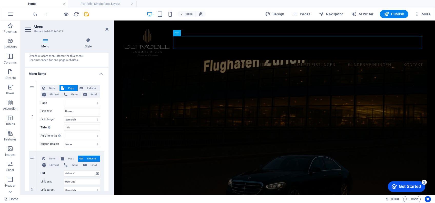
click at [106, 29] on icon at bounding box center [106, 29] width 3 height 4
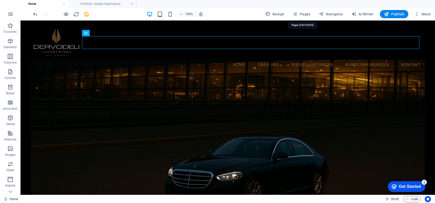
click at [301, 13] on span "Pages" at bounding box center [301, 14] width 18 height 5
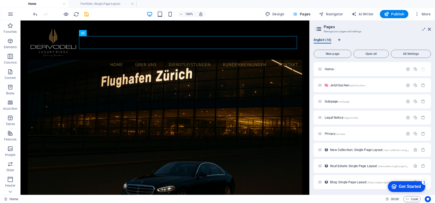
click at [326, 85] on icon at bounding box center [326, 85] width 4 height 4
click at [338, 84] on span "Jetzt buchen /jetzt-buchen" at bounding box center [347, 85] width 35 height 4
click at [338, 94] on div "Subpage /subpage" at bounding box center [372, 101] width 117 height 14
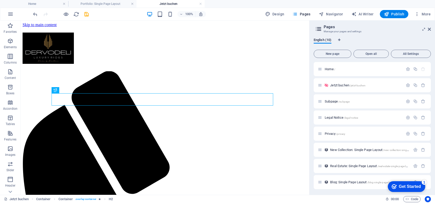
scroll to position [0, 0]
click at [346, 86] on span "Jetzt buchen /jetzt-buchen" at bounding box center [347, 85] width 35 height 4
click at [362, 83] on icon "button" at bounding box center [408, 85] width 4 height 4
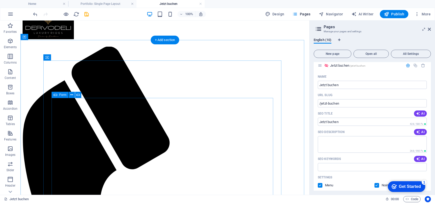
scroll to position [23, 0]
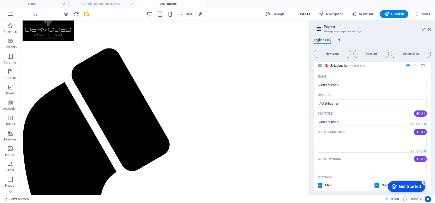
click at [325, 65] on icon at bounding box center [326, 65] width 4 height 4
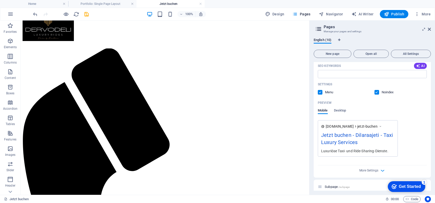
scroll to position [114, 0]
click at [362, 90] on label at bounding box center [376, 91] width 5 height 5
click at [0, 0] on input "checkbox" at bounding box center [0, 0] width 0 height 0
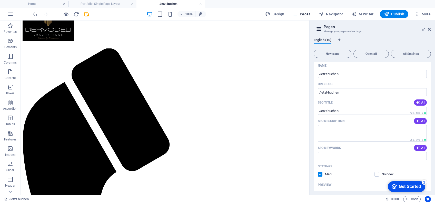
scroll to position [0, 0]
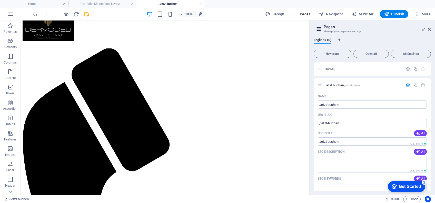
click at [362, 28] on h2 "Pages" at bounding box center [377, 27] width 107 height 5
click at [362, 29] on icon at bounding box center [429, 29] width 3 height 4
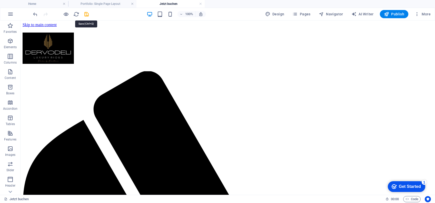
click at [86, 14] on icon "save" at bounding box center [87, 14] width 6 height 6
click at [302, 13] on span "Pages" at bounding box center [301, 14] width 18 height 5
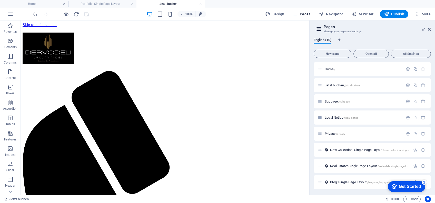
click at [362, 53] on span "Open all" at bounding box center [371, 53] width 31 height 3
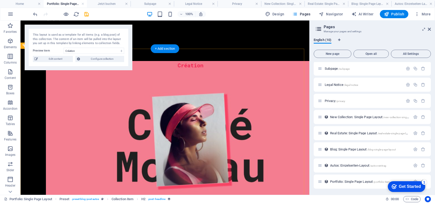
scroll to position [559, 0]
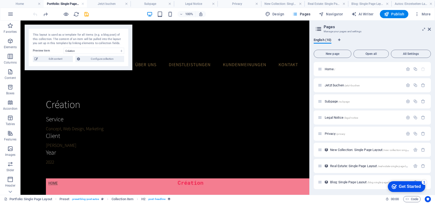
scroll to position [33, 0]
click at [96, 14] on div "100% Design Pages Navigator AI Writer Publish More" at bounding box center [232, 14] width 401 height 8
click at [84, 4] on link at bounding box center [82, 4] width 3 height 5
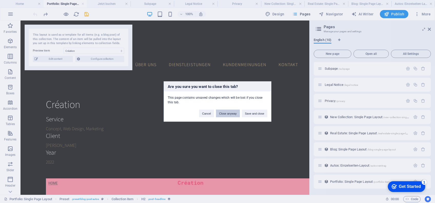
click at [230, 113] on button "Close anyway" at bounding box center [228, 114] width 24 height 8
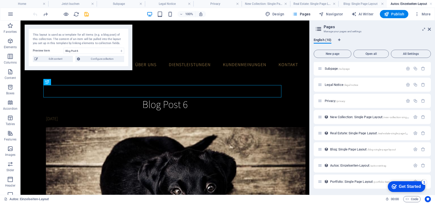
click at [355, 116] on span "New Collection: Single Page Layout /new-collection-single-page-layout" at bounding box center [376, 117] width 93 height 4
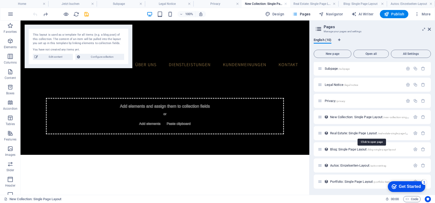
click at [355, 133] on span "Real Estate: Single Page Layout /real-estate-single-page-layout" at bounding box center [371, 133] width 82 height 4
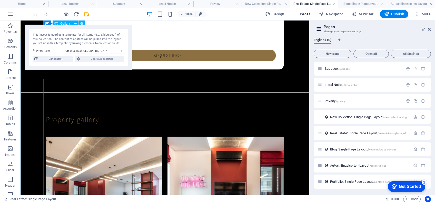
scroll to position [523, 0]
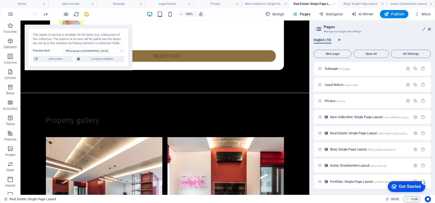
click at [340, 118] on span "New Collection: Single Page Layout /new-collection-single-page-layout" at bounding box center [376, 117] width 93 height 4
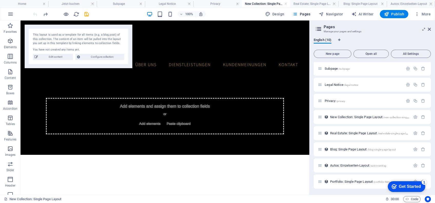
click at [340, 118] on span "New Collection: Single Page Layout /new-collection-single-page-layout" at bounding box center [376, 117] width 93 height 4
click at [346, 131] on span "Real Estate: Single Page Layout /real-estate-single-page-layout" at bounding box center [371, 133] width 82 height 4
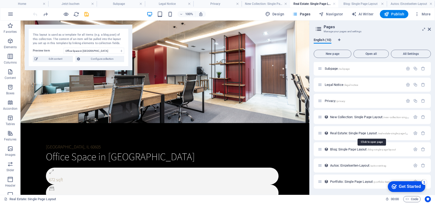
scroll to position [523, 0]
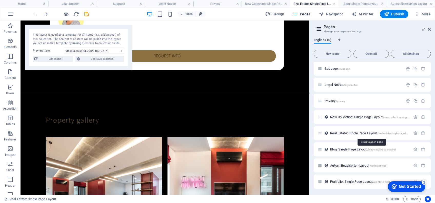
click at [346, 131] on span "Real Estate: Single Page Layout /real-estate-single-page-layout" at bounding box center [371, 133] width 82 height 4
click at [349, 164] on span "Autos: Einzelseiten-Layout /autos-eintrag" at bounding box center [358, 166] width 56 height 4
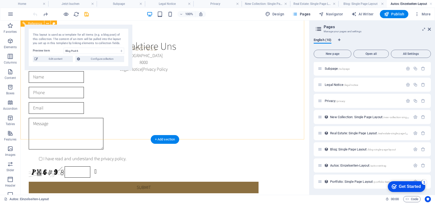
scroll to position [905, 0]
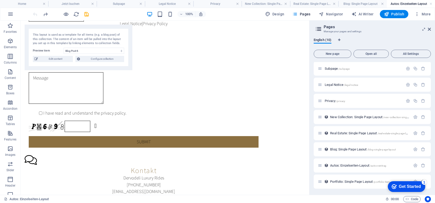
click at [345, 164] on span "Autos: Einzelseiten-Layout /autos-eintrag" at bounding box center [358, 166] width 56 height 4
click at [342, 180] on div "Portfolio: Single Page Layout /portfolio-item" at bounding box center [364, 182] width 93 height 6
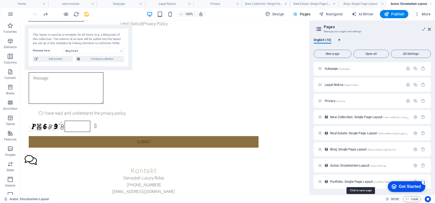
click at [342, 180] on span "Portfolio: Single Page Layout /portfolio-item" at bounding box center [360, 182] width 60 height 4
click at [342, 173] on div "Autos: Einzelseiten-Layout /autos-eintrag" at bounding box center [372, 165] width 117 height 14
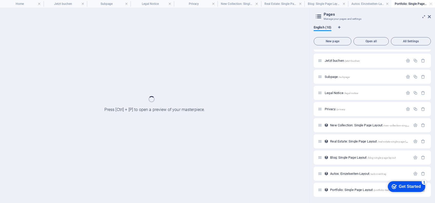
scroll to position [0, 0]
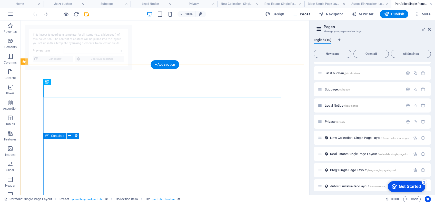
select select "68ba93d962a76400810436e7"
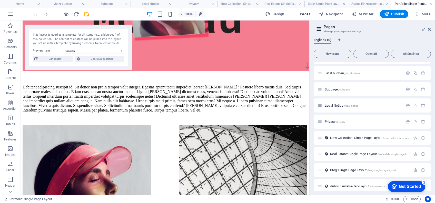
scroll to position [33, 0]
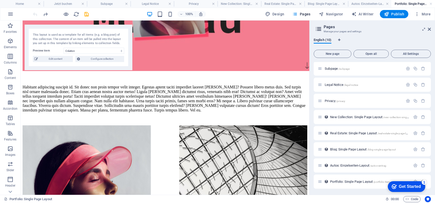
click at [413, 117] on icon "button" at bounding box center [415, 117] width 4 height 4
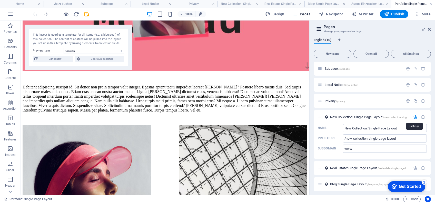
click at [414, 117] on icon "button" at bounding box center [415, 117] width 4 height 4
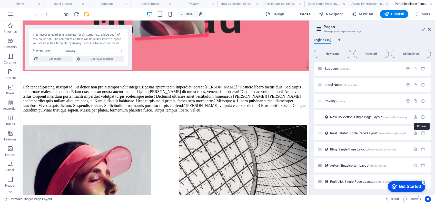
click at [423, 118] on icon "button" at bounding box center [423, 117] width 4 height 4
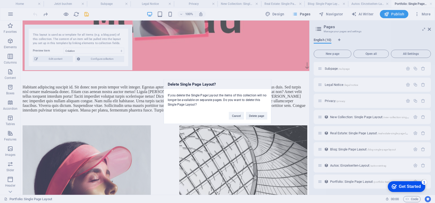
click at [254, 115] on button "Delete page" at bounding box center [256, 116] width 21 height 8
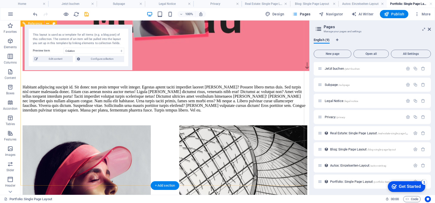
scroll to position [16, 0]
click at [421, 135] on icon "button" at bounding box center [423, 133] width 4 height 4
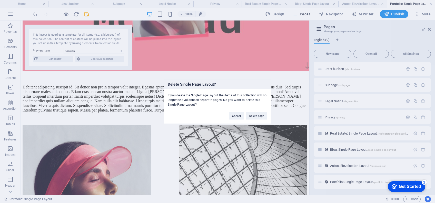
click at [257, 114] on button "Delete page" at bounding box center [256, 116] width 21 height 8
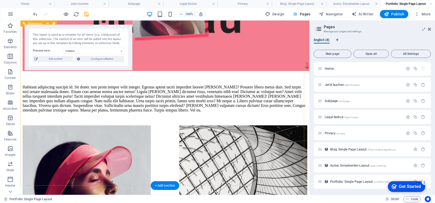
scroll to position [0, 0]
click at [421, 149] on icon "button" at bounding box center [423, 149] width 4 height 4
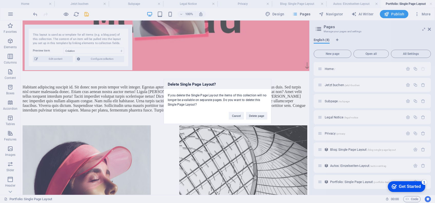
click at [259, 116] on button "Delete page" at bounding box center [256, 116] width 21 height 8
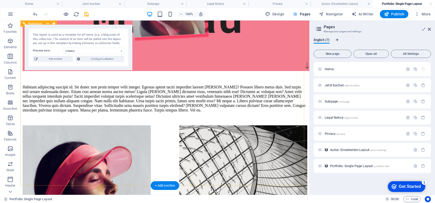
scroll to position [0, 0]
click at [423, 151] on icon "button" at bounding box center [423, 150] width 4 height 4
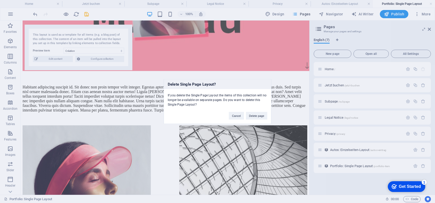
click at [255, 113] on button "Delete page" at bounding box center [256, 116] width 21 height 8
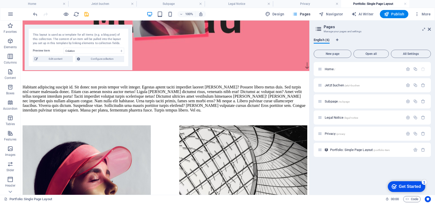
click at [423, 150] on icon "button" at bounding box center [423, 150] width 4 height 4
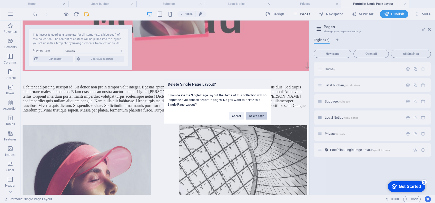
click at [255, 116] on button "Delete page" at bounding box center [256, 116] width 21 height 8
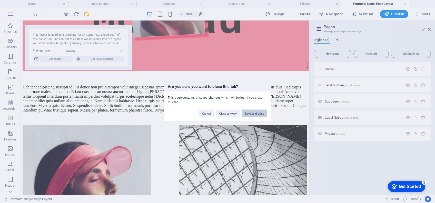
click at [255, 116] on button "Save and close" at bounding box center [254, 114] width 25 height 8
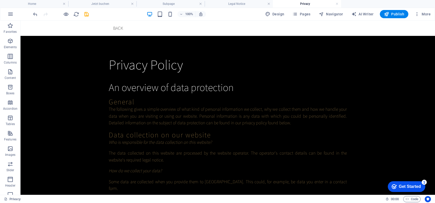
click at [337, 5] on link at bounding box center [336, 4] width 3 height 5
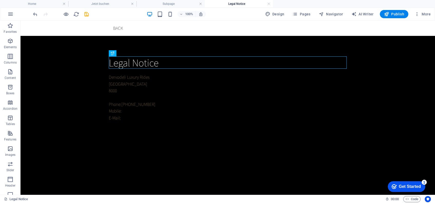
click at [269, 5] on link at bounding box center [268, 4] width 3 height 5
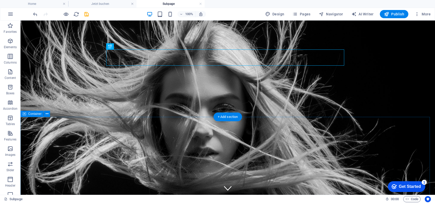
scroll to position [33, 0]
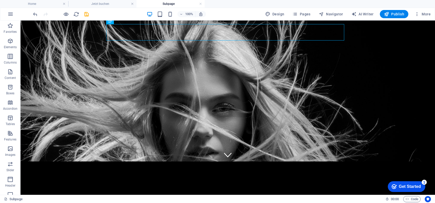
click at [201, 5] on link at bounding box center [200, 4] width 3 height 5
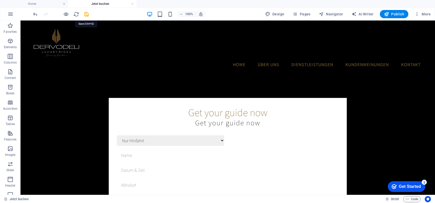
click at [88, 14] on icon "save" at bounding box center [87, 14] width 6 height 6
click at [54, 4] on h4 "Home" at bounding box center [34, 4] width 68 height 6
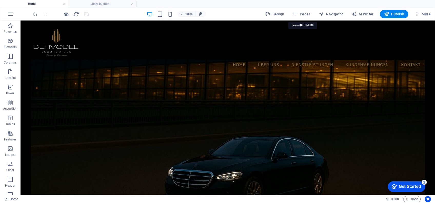
click at [297, 13] on icon "button" at bounding box center [294, 14] width 5 height 5
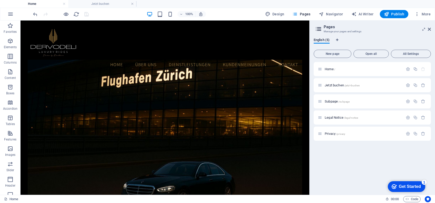
click at [333, 70] on span "Home /" at bounding box center [330, 69] width 11 height 4
click at [408, 70] on icon "button" at bounding box center [408, 69] width 4 height 4
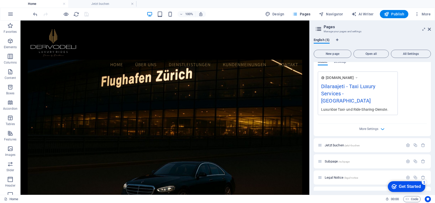
scroll to position [150, 0]
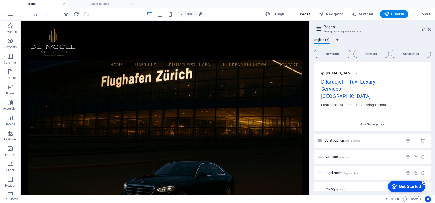
click at [406, 138] on icon "button" at bounding box center [408, 140] width 4 height 4
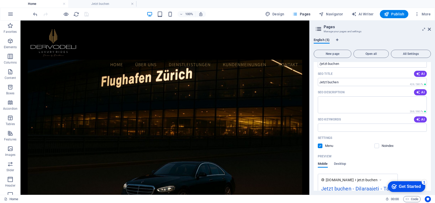
scroll to position [173, 0]
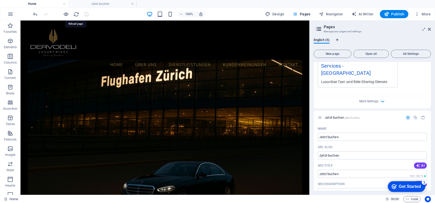
click at [76, 14] on icon "reload" at bounding box center [76, 14] width 6 height 6
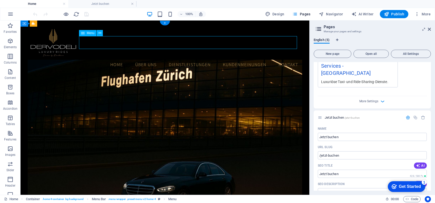
select select
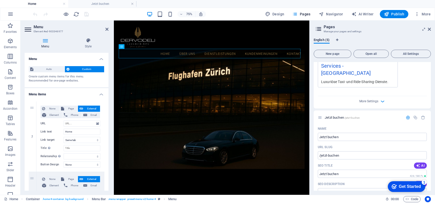
click at [71, 108] on span "Page" at bounding box center [71, 109] width 11 height 6
select select
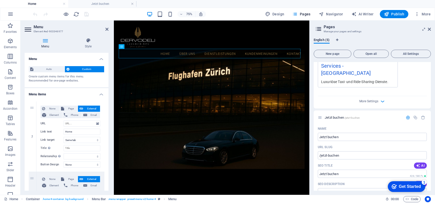
select select
click at [96, 125] on select "Home Jetzt buchen Subpage Legal Notice Privacy" at bounding box center [82, 124] width 37 height 6
select select "1"
click at [64, 121] on select "Home Jetzt buchen Subpage Legal Notice Privacy" at bounding box center [82, 124] width 37 height 6
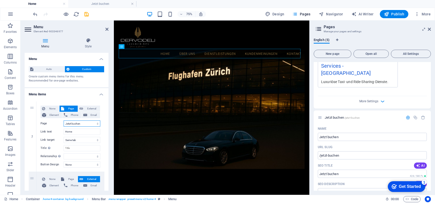
select select
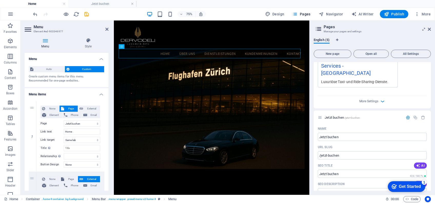
click at [51, 107] on span "None" at bounding box center [52, 109] width 11 height 6
select select
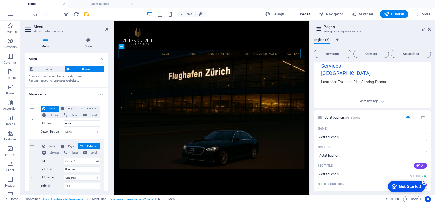
click at [85, 132] on select "None Default Primary Secondary" at bounding box center [82, 132] width 37 height 6
click at [43, 133] on label "Button Design" at bounding box center [52, 132] width 23 height 6
click at [64, 133] on select "None Default Primary Secondary" at bounding box center [82, 132] width 37 height 6
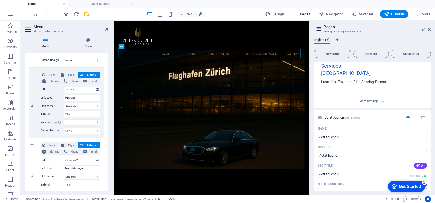
scroll to position [0, 0]
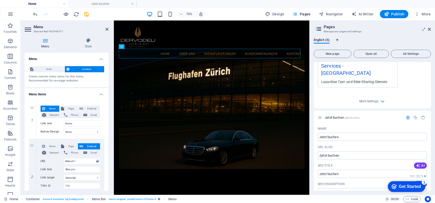
click at [69, 106] on span "Page" at bounding box center [71, 109] width 11 height 6
select select
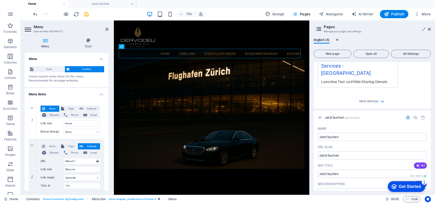
select select
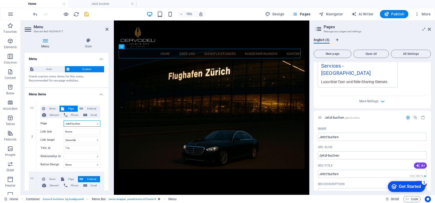
click at [83, 122] on select "Home Jetzt buchen Subpage Legal Notice Privacy" at bounding box center [82, 124] width 37 height 6
select select "0"
click at [64, 121] on select "Home Jetzt buchen Subpage Legal Notice Privacy" at bounding box center [82, 124] width 37 height 6
select select
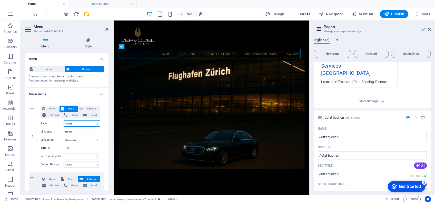
select select
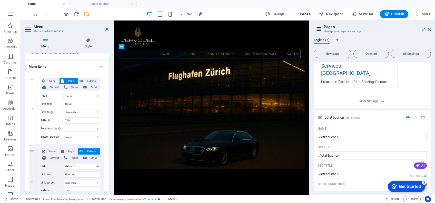
scroll to position [30, 0]
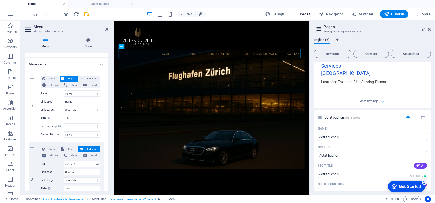
click at [86, 111] on select "New tab Same tab Overlay" at bounding box center [82, 110] width 37 height 6
click at [89, 101] on input "Home" at bounding box center [82, 102] width 37 height 6
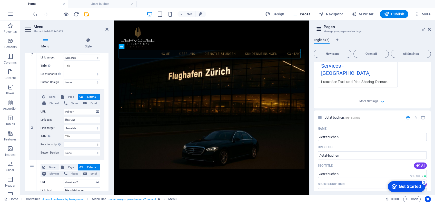
scroll to position [83, 0]
click at [68, 94] on span "Page" at bounding box center [71, 96] width 11 height 6
select select
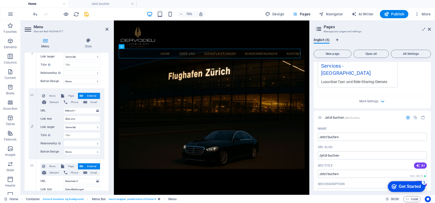
select select
click at [96, 110] on select "Home Jetzt buchen Subpage Legal Notice Privacy" at bounding box center [82, 111] width 37 height 6
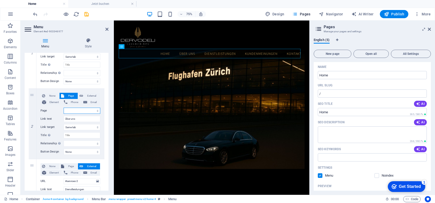
scroll to position [0, 0]
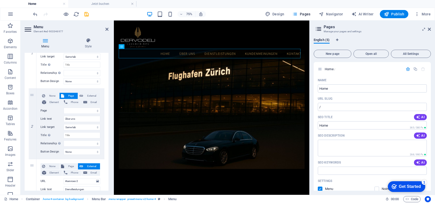
click at [408, 70] on icon "button" at bounding box center [408, 69] width 4 height 4
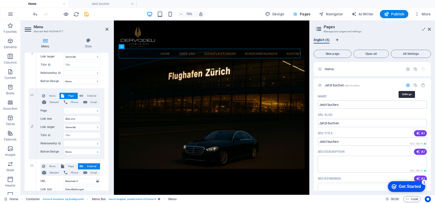
click at [409, 86] on icon "button" at bounding box center [408, 85] width 4 height 4
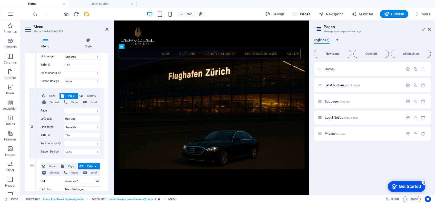
click at [329, 54] on span "New page" at bounding box center [332, 53] width 33 height 3
select select
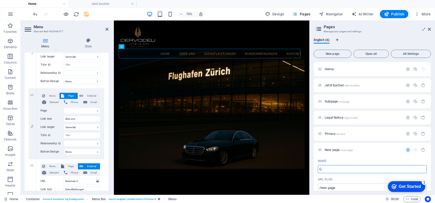
type input "Üb"
select select
type input "/ue"
type input "Über U"
select select
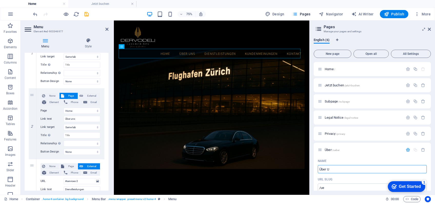
type input "/ueber"
type input "Über Uns"
type input "/ueber-uns"
select select
type input "Ü"
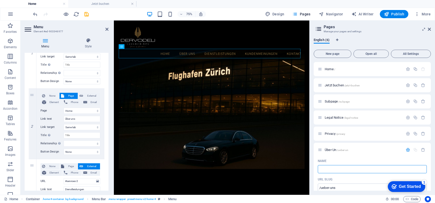
select select
type input "/ueber-un"
type input "/"
select select
type input "Über"
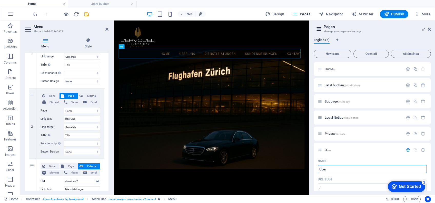
select select
type input "/ue"
type input "Ü"
type input "Über u"
type input "/ueber-u"
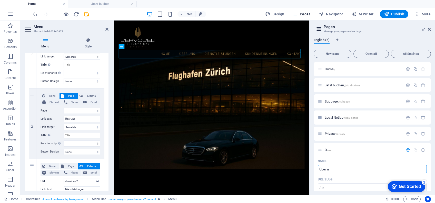
type input "Über u"
select select
type input "Über uns"
type input "/ueber-uns"
type input "Über uns"
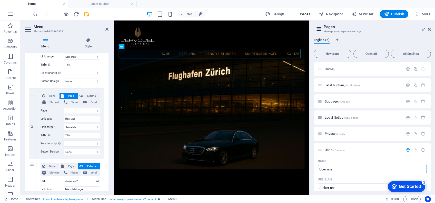
select select
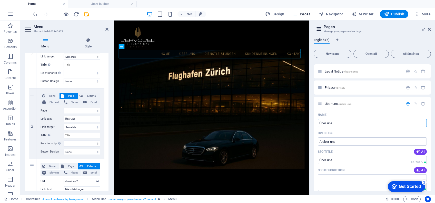
scroll to position [46, 0]
type input "Über uns"
click at [406, 103] on icon "button" at bounding box center [408, 103] width 4 height 4
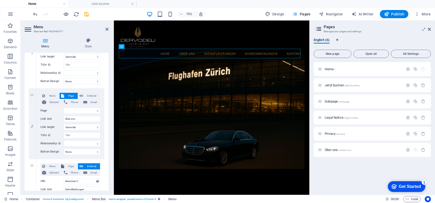
click at [343, 53] on span "New page" at bounding box center [332, 53] width 33 height 3
select select
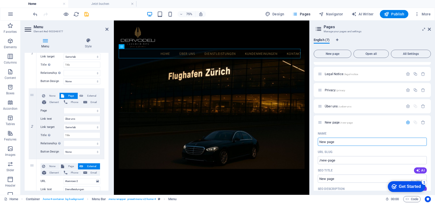
scroll to position [45, 0]
type input "Di"
select select
type input "Die"
type input "/d"
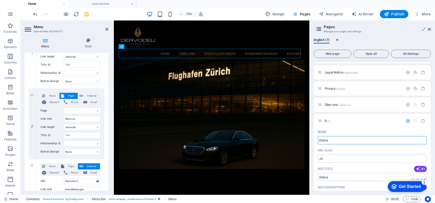
type input "Dienst"
select select
type input "/diens"
type input "Dienstleistu"
select select
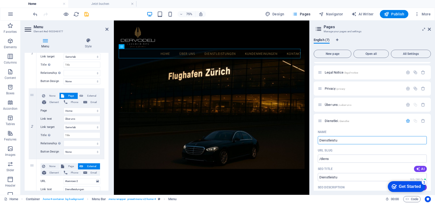
type input "/dienstlei"
type input "Dienstleistungen"
type input "/dienstleistungen"
select select
type input "Dienstleistungen"
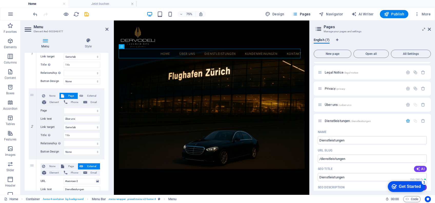
click at [334, 51] on button "New page" at bounding box center [333, 54] width 38 height 8
select select
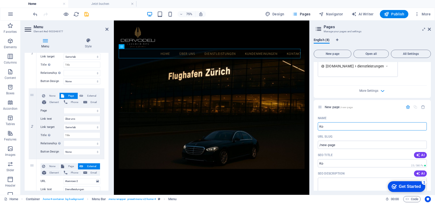
type input "Kon"
select select
type input "Kont"
type input "/ko"
type input "Kontakt"
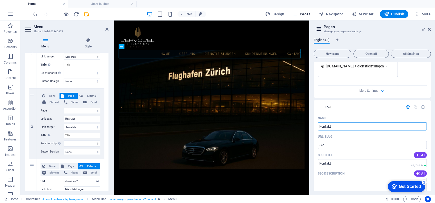
type input "/kontakt"
select select
type input "Kontakt"
click at [334, 51] on button "New page" at bounding box center [333, 54] width 38 height 8
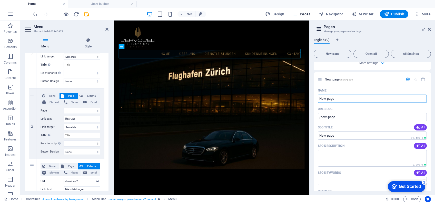
scroll to position [477, 0]
click at [423, 79] on icon "button" at bounding box center [423, 79] width 4 height 4
select select
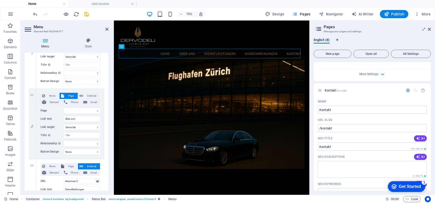
scroll to position [270, 0]
click at [407, 92] on icon "button" at bounding box center [408, 91] width 4 height 4
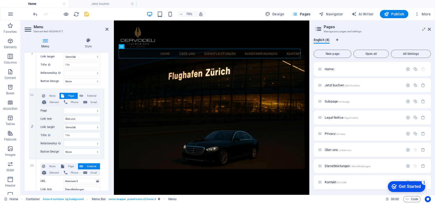
scroll to position [0, 0]
click at [105, 28] on icon at bounding box center [106, 29] width 3 height 4
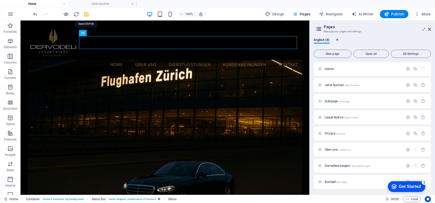
click at [87, 14] on icon "save" at bounding box center [87, 14] width 6 height 6
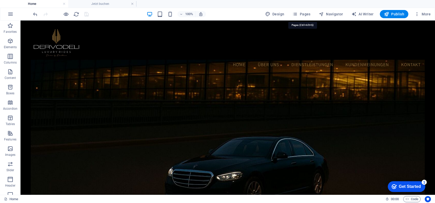
click at [302, 14] on span "Pages" at bounding box center [301, 14] width 18 height 5
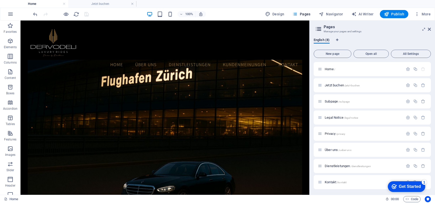
click at [330, 146] on div "Über uns /ueber-uns" at bounding box center [372, 150] width 117 height 14
drag, startPoint x: 330, startPoint y: 124, endPoint x: 329, endPoint y: 116, distance: 7.5
click at [329, 116] on div "Legal Notice /legal-notice" at bounding box center [372, 118] width 117 height 14
click at [329, 111] on div "Legal Notice /legal-notice" at bounding box center [372, 118] width 117 height 14
drag, startPoint x: 320, startPoint y: 151, endPoint x: 330, endPoint y: 80, distance: 72.3
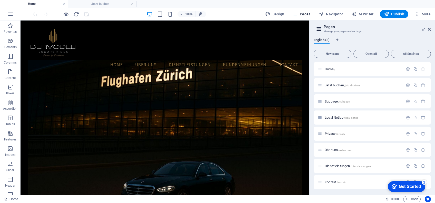
drag, startPoint x: 320, startPoint y: 151, endPoint x: 344, endPoint y: 145, distance: 25.2
drag, startPoint x: 344, startPoint y: 145, endPoint x: 322, endPoint y: 151, distance: 23.6
click at [322, 151] on icon at bounding box center [320, 150] width 4 height 4
drag, startPoint x: 322, startPoint y: 151, endPoint x: 331, endPoint y: 118, distance: 33.6
drag, startPoint x: 331, startPoint y: 118, endPoint x: 334, endPoint y: 136, distance: 18.3
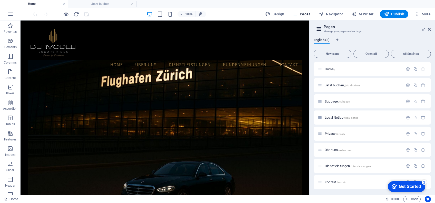
click at [334, 136] on div "Privacy /privacy" at bounding box center [360, 134] width 85 height 6
drag, startPoint x: 319, startPoint y: 118, endPoint x: 324, endPoint y: 133, distance: 15.6
click at [324, 133] on div "Home / Jetzt buchen /jetzt-buchen Subpage /subpage Legal Notice /legal-notice P…" at bounding box center [372, 125] width 117 height 127
drag, startPoint x: 320, startPoint y: 151, endPoint x: 321, endPoint y: 84, distance: 67.2
click at [321, 84] on div "Home / Jetzt buchen /jetzt-buchen Subpage /subpage Privacy /privacy Legal Notic…" at bounding box center [372, 125] width 117 height 127
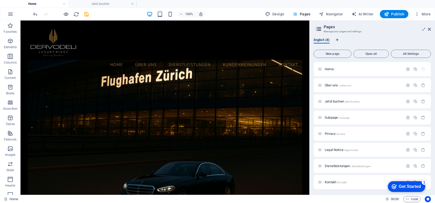
click at [319, 182] on icon at bounding box center [320, 182] width 4 height 4
drag, startPoint x: 319, startPoint y: 182, endPoint x: 322, endPoint y: 116, distance: 65.4
click at [322, 116] on div "Home / Über uns /ueber-uns Jetzt buchen /jetzt-buchen Subpage /subpage Privacy …" at bounding box center [372, 125] width 117 height 127
drag, startPoint x: 321, startPoint y: 183, endPoint x: 325, endPoint y: 103, distance: 79.4
click at [325, 103] on div "Home / Über uns /ueber-uns Jetzt buchen /jetzt-buchen Kontakt /kontakt Subpage …" at bounding box center [372, 125] width 117 height 127
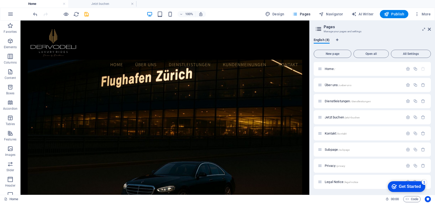
click at [429, 29] on icon at bounding box center [429, 29] width 3 height 4
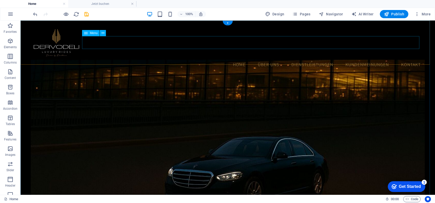
select select
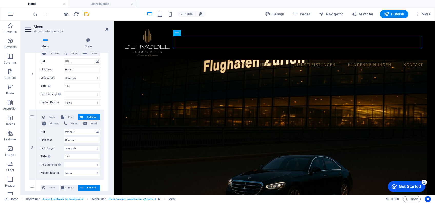
scroll to position [88, 0]
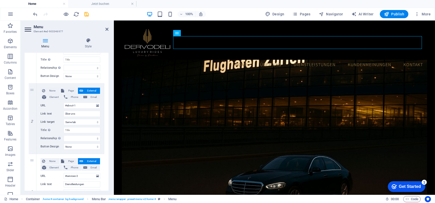
click at [67, 91] on span "Page" at bounding box center [71, 91] width 11 height 6
select select
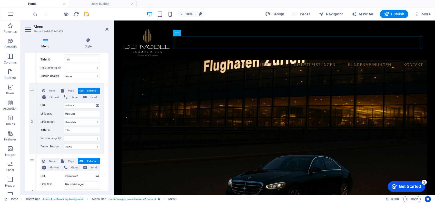
select select
click at [92, 107] on select "Home Über uns Dienstleistungen Jetzt buchen Kontakt Subpage Privacy Legal Notice" at bounding box center [82, 106] width 37 height 6
select select "1"
click at [64, 103] on select "Home Über uns Dienstleistungen Jetzt buchen Kontakt Subpage Privacy Legal Notice" at bounding box center [82, 106] width 37 height 6
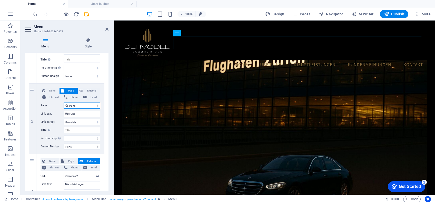
select select
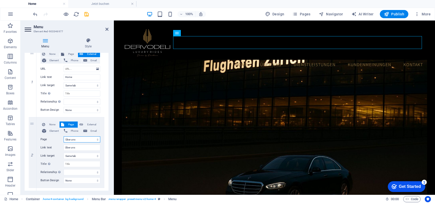
scroll to position [15, 0]
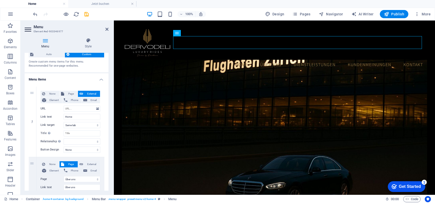
click at [64, 92] on button "Page" at bounding box center [68, 94] width 18 height 6
select select
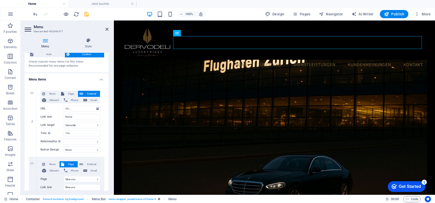
select select
click at [84, 110] on select "Home Über uns Dienstleistungen Jetzt buchen Kontakt Subpage Privacy Legal Notice" at bounding box center [82, 109] width 37 height 6
select select "0"
click at [64, 106] on select "Home Über uns Dienstleistungen Jetzt buchen Kontakt Subpage Privacy Legal Notice" at bounding box center [82, 109] width 37 height 6
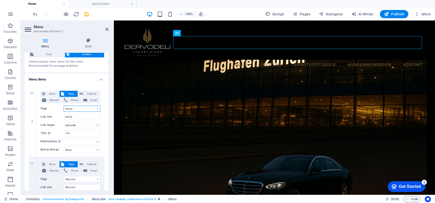
select select
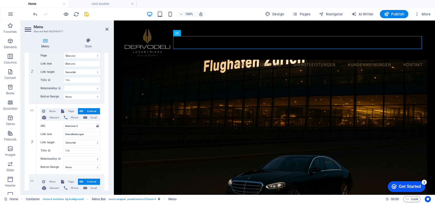
scroll to position [139, 0]
click at [68, 108] on span "Page" at bounding box center [71, 111] width 11 height 6
select select
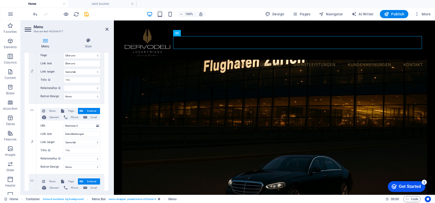
select select
click at [79, 125] on select "Home Über uns Dienstleistungen Jetzt buchen Kontakt Subpage Privacy Legal Notice" at bounding box center [82, 126] width 37 height 6
select select "2"
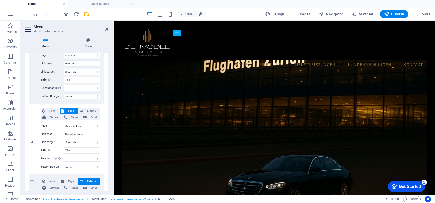
click at [64, 123] on select "Home Über uns Dienstleistungen Jetzt buchen Kontakt Subpage Privacy Legal Notice" at bounding box center [82, 126] width 37 height 6
select select
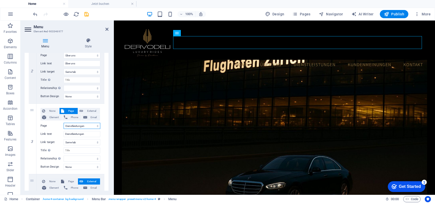
select select
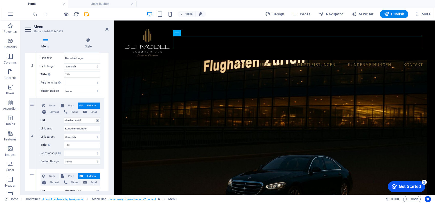
scroll to position [216, 0]
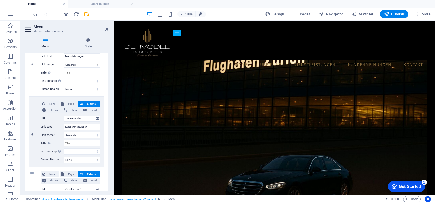
click at [68, 105] on span "Page" at bounding box center [71, 104] width 11 height 6
select select
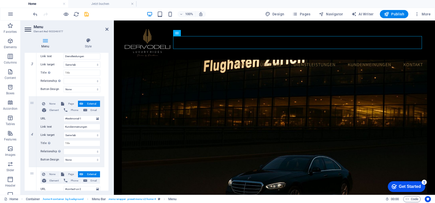
select select
click at [78, 118] on select "Home Über uns Dienstleistungen Jetzt buchen Kontakt Subpage Privacy Legal Notice" at bounding box center [82, 119] width 37 height 6
select select "4"
click at [64, 116] on select "Home Über uns Dienstleistungen Jetzt buchen Kontakt Subpage Privacy Legal Notice" at bounding box center [82, 119] width 37 height 6
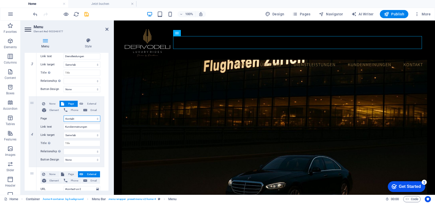
select select
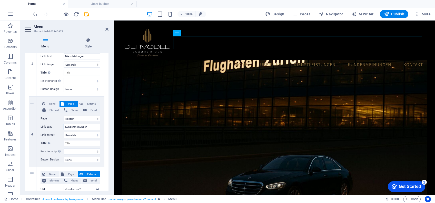
click at [79, 128] on input "Kundenmeinungen" at bounding box center [82, 127] width 37 height 6
type input "Kontakt"
select select
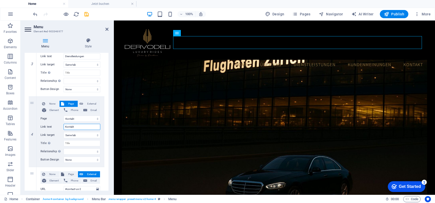
select select
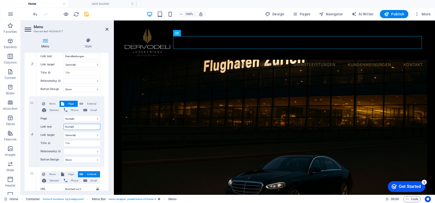
scroll to position [277, 0]
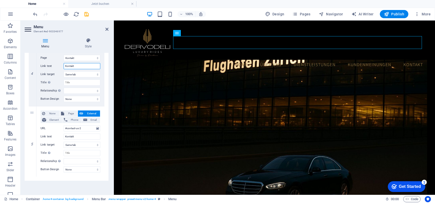
type input "Kontakt"
click at [65, 112] on button "Page" at bounding box center [68, 114] width 18 height 6
select select
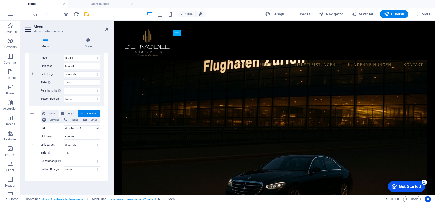
select select
click at [82, 128] on select "Home Über uns Dienstleistungen Jetzt buchen Kontakt Subpage Privacy Legal Notice" at bounding box center [82, 128] width 37 height 6
select select "3"
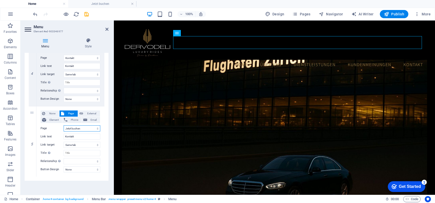
click at [64, 125] on select "Home Über uns Dienstleistungen Jetzt buchen Kontakt Subpage Privacy Legal Notice" at bounding box center [82, 128] width 37 height 6
select select
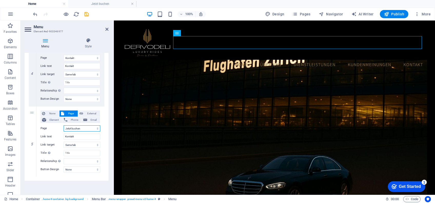
select select
click at [78, 135] on input "Kontakt" at bounding box center [82, 137] width 37 height 6
type input "Jetzt"
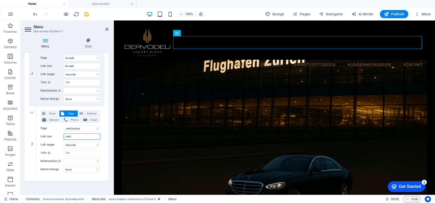
select select
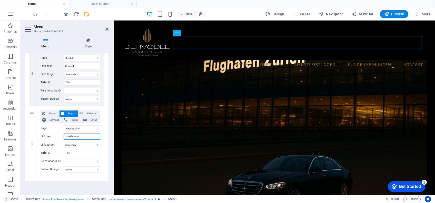
type input "Jetzt buchen"
select select
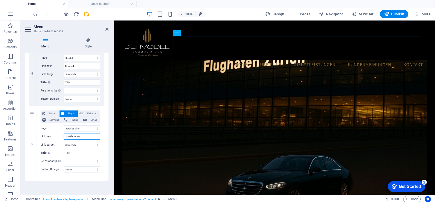
select select
type input "Jetzt buchen"
click at [78, 184] on div "Menu Auto Custom Create custom menu items for this menu. Recommended for one-pa…" at bounding box center [67, 122] width 84 height 138
click at [88, 13] on icon "save" at bounding box center [87, 14] width 6 height 6
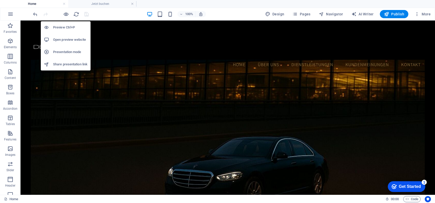
click at [72, 37] on h6 "Open preview website" at bounding box center [70, 40] width 34 height 6
